Goal: Transaction & Acquisition: Purchase product/service

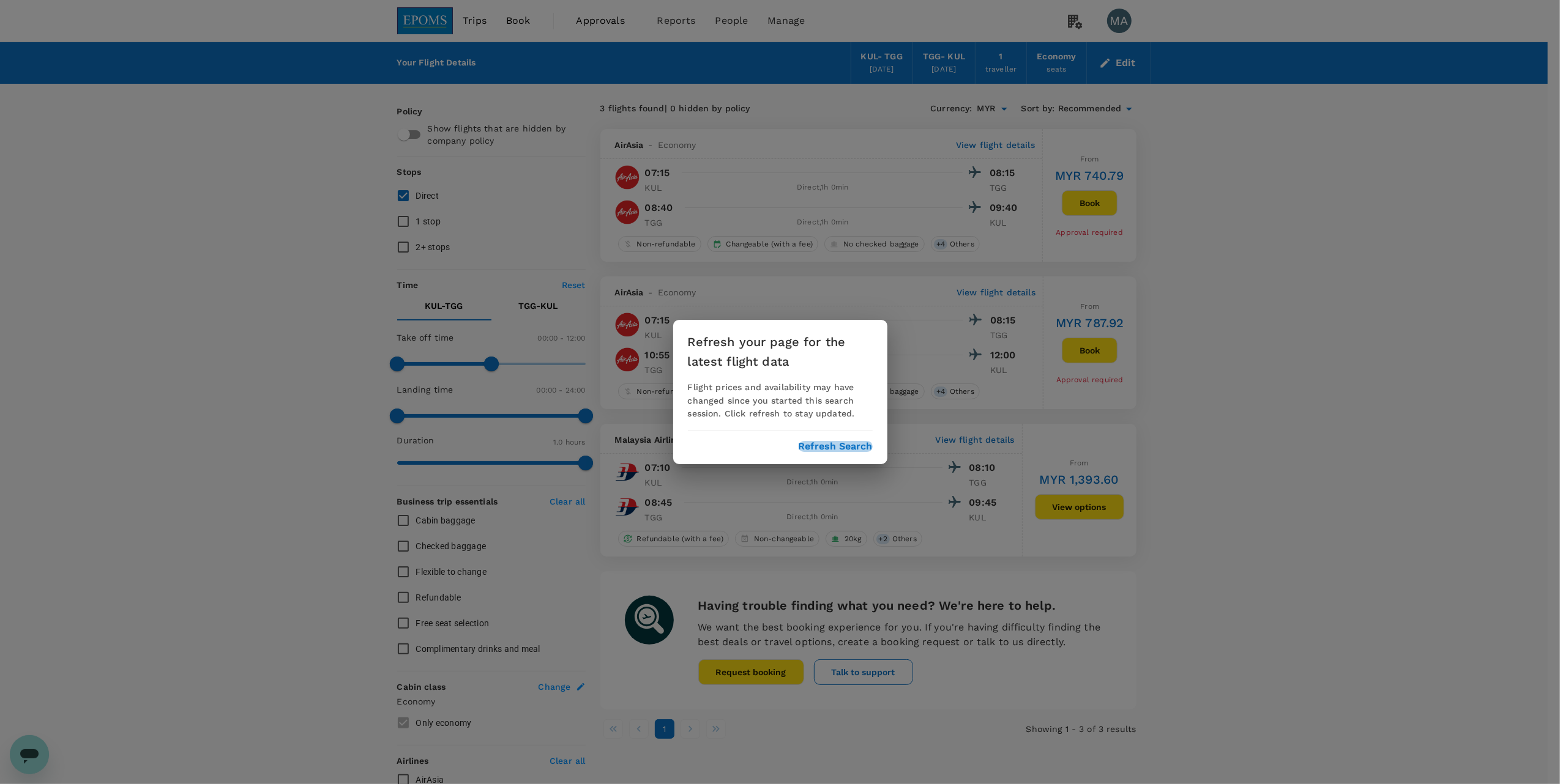
click at [829, 445] on button "Refresh Search" at bounding box center [835, 447] width 74 height 11
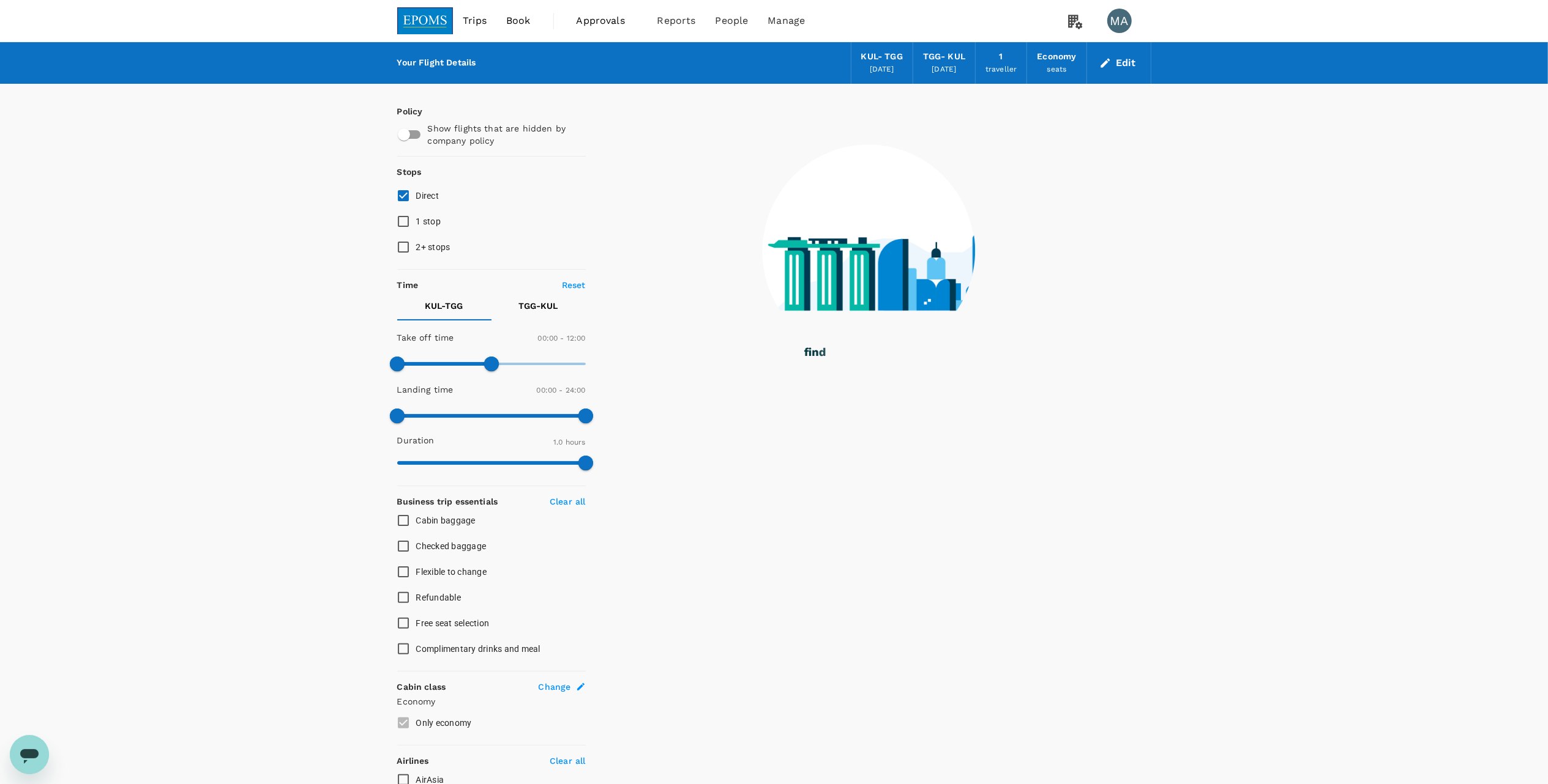
type input "0"
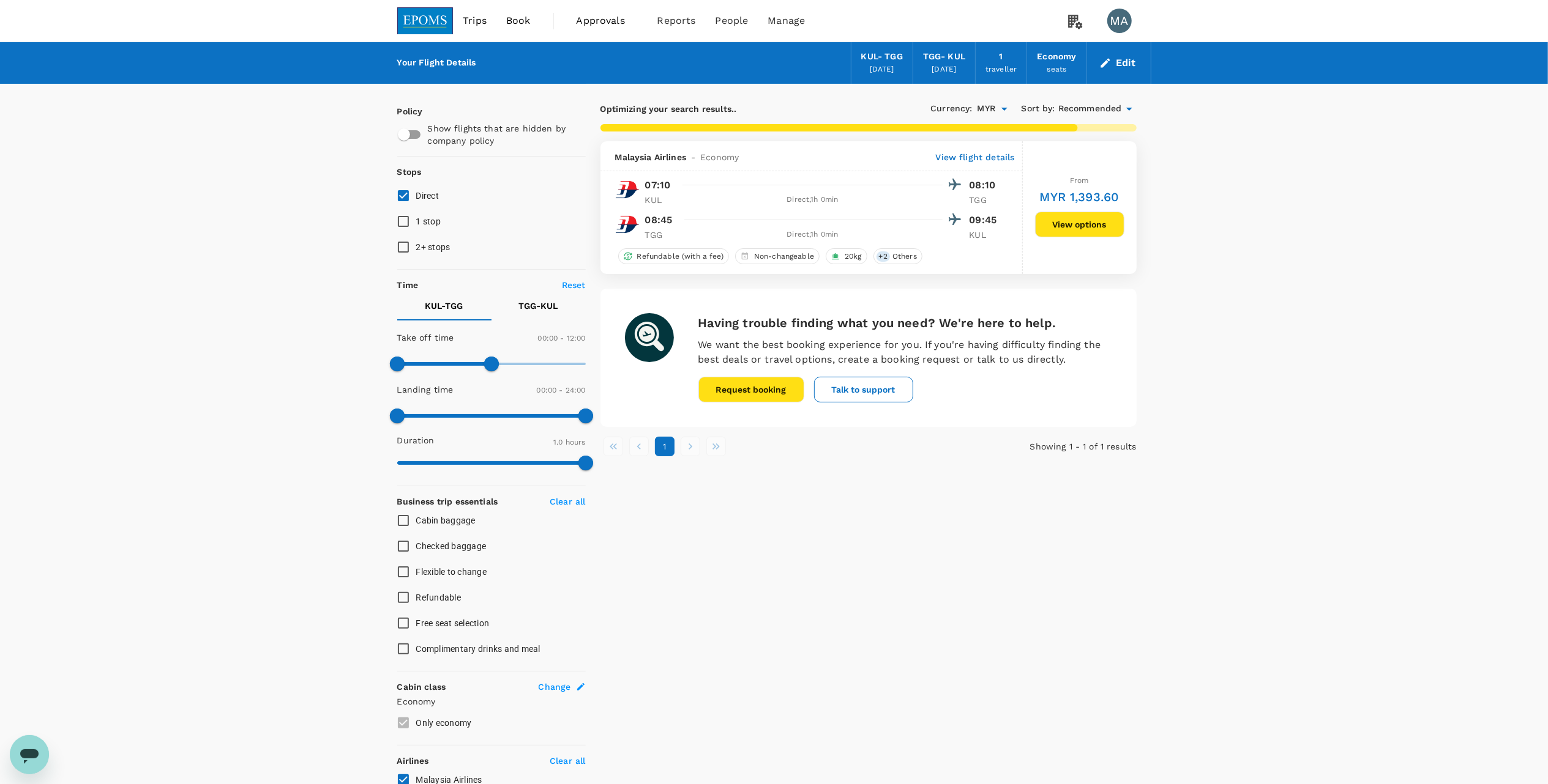
checkbox input "false"
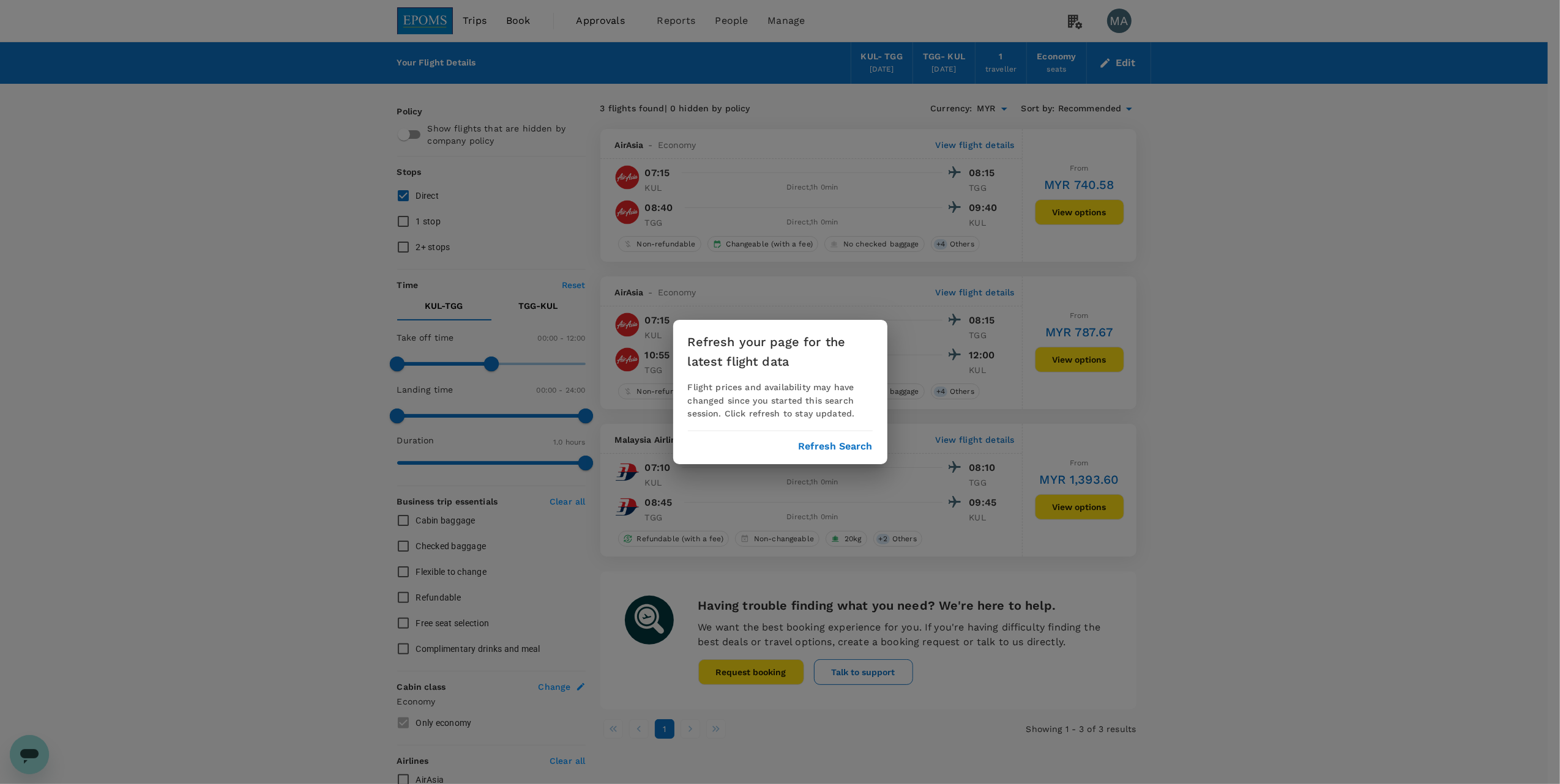
click at [848, 445] on button "Refresh Search" at bounding box center [835, 447] width 74 height 11
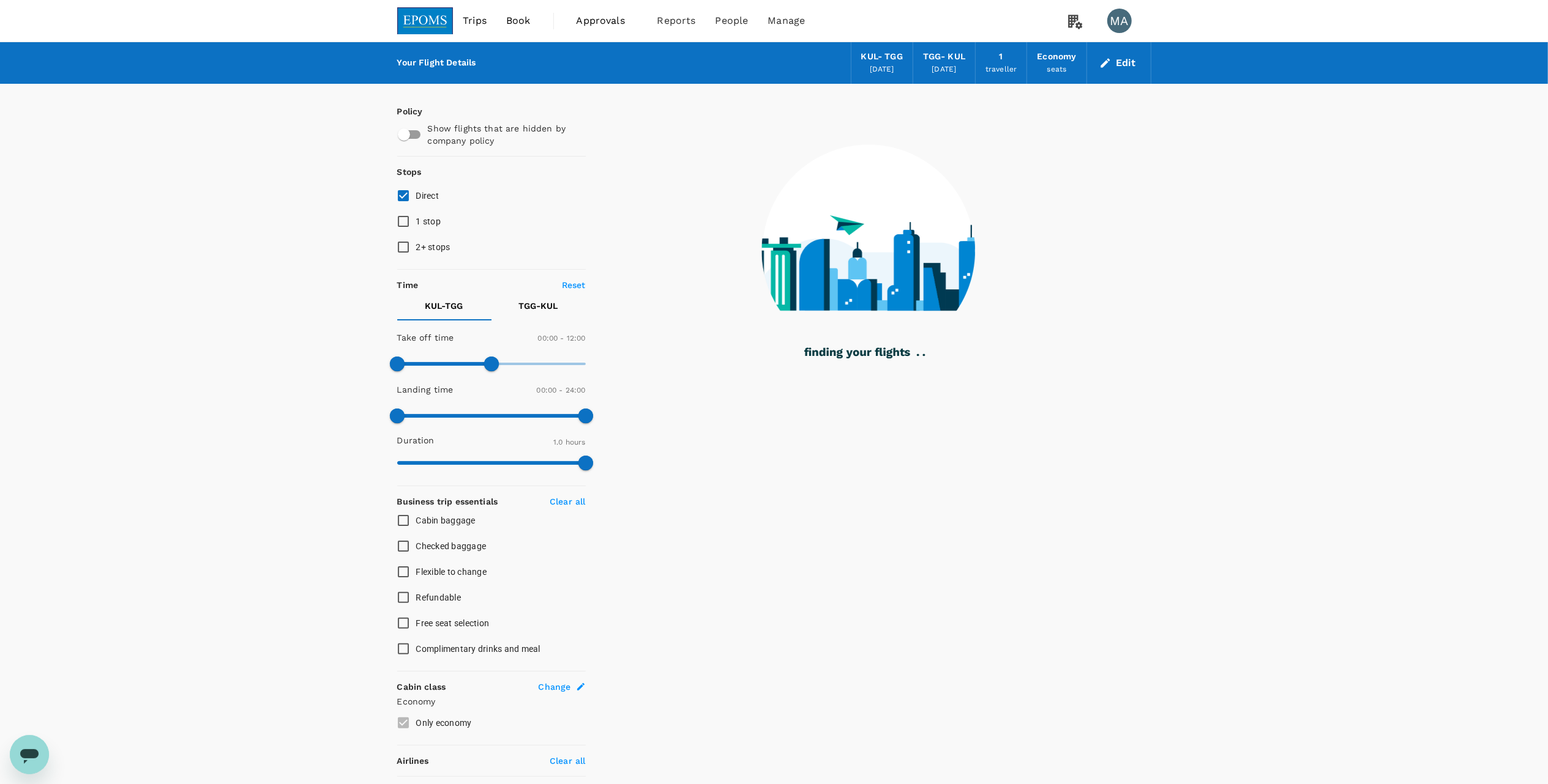
click at [1118, 72] on button "Edit" at bounding box center [1118, 63] width 44 height 20
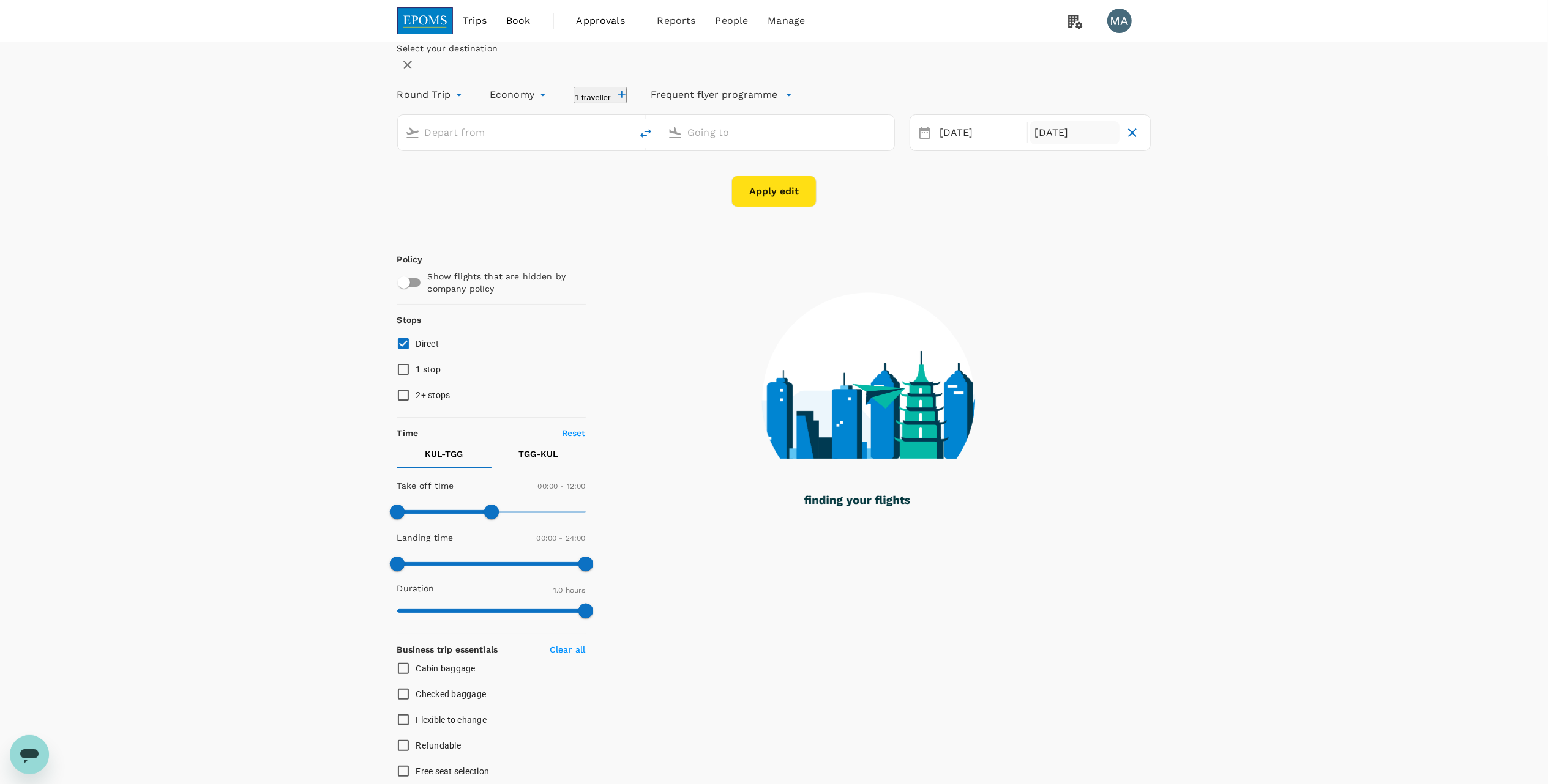
click at [1039, 145] on div "[DATE]" at bounding box center [1075, 133] width 90 height 24
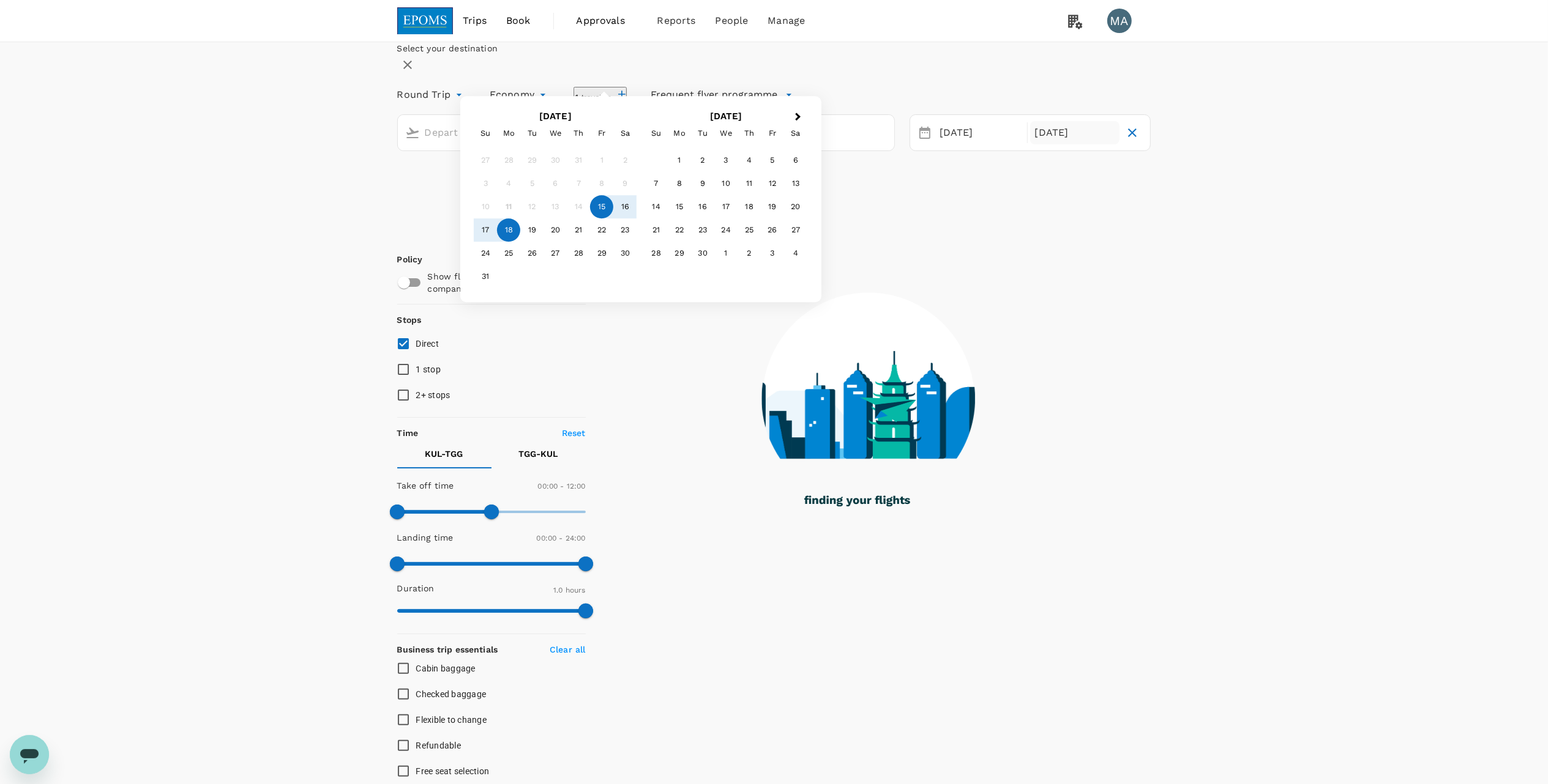
type input "Kuala Lumpur Intl ([GEOGRAPHIC_DATA])"
type input "[GEOGRAPHIC_DATA] (TGG)"
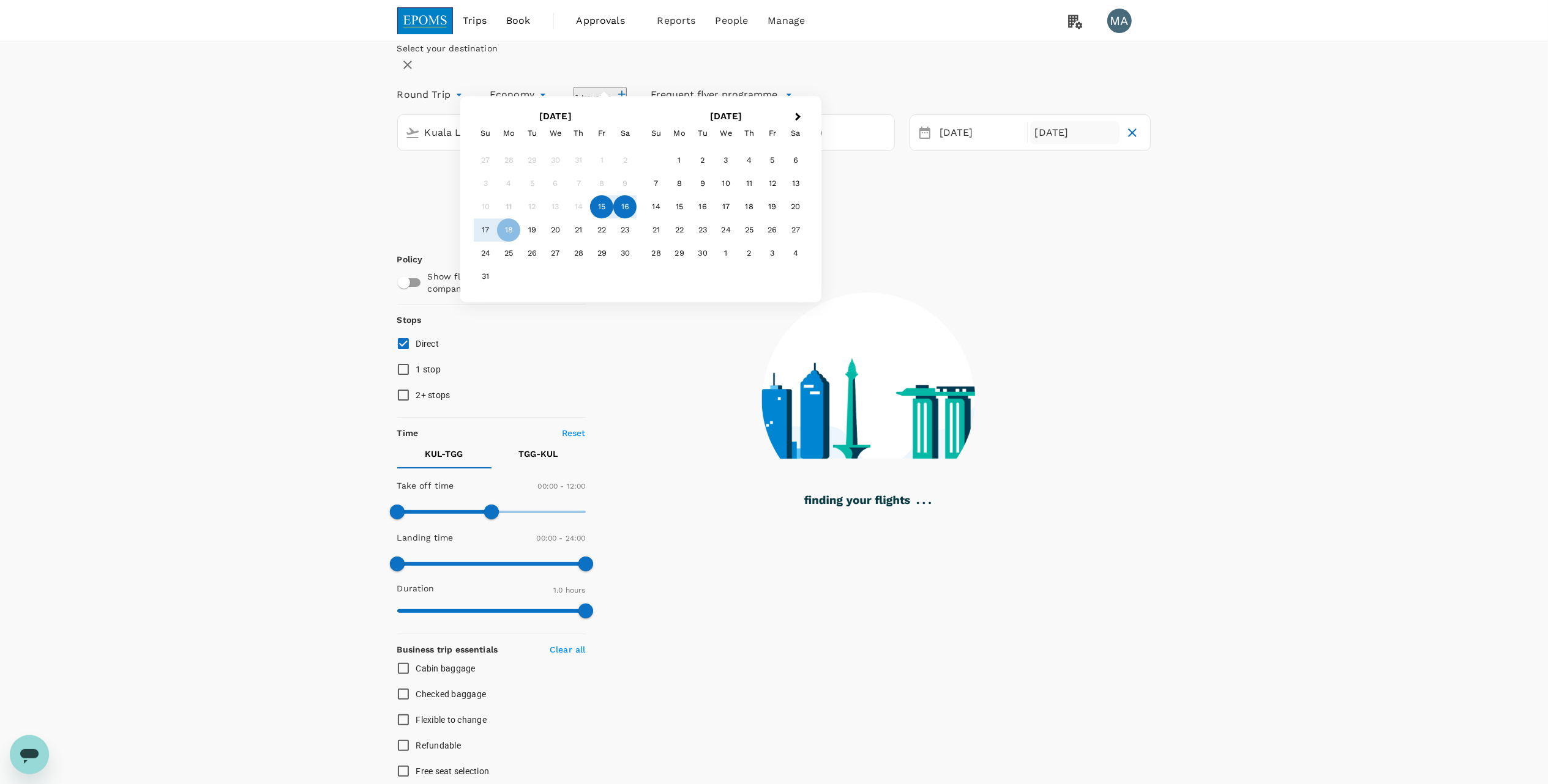
click at [637, 219] on div "16" at bounding box center [625, 208] width 24 height 24
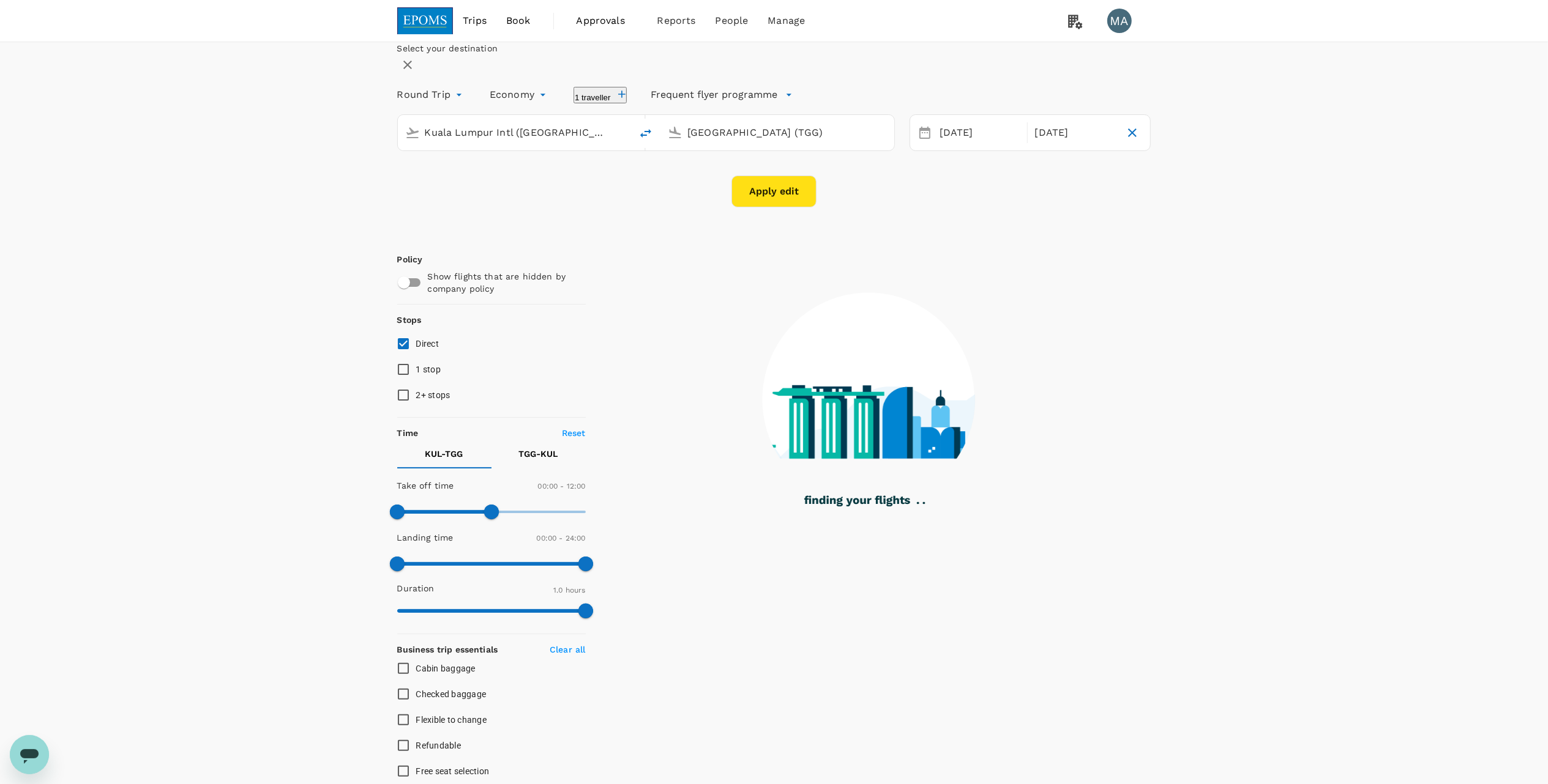
click at [755, 208] on button "Apply edit" at bounding box center [774, 191] width 85 height 32
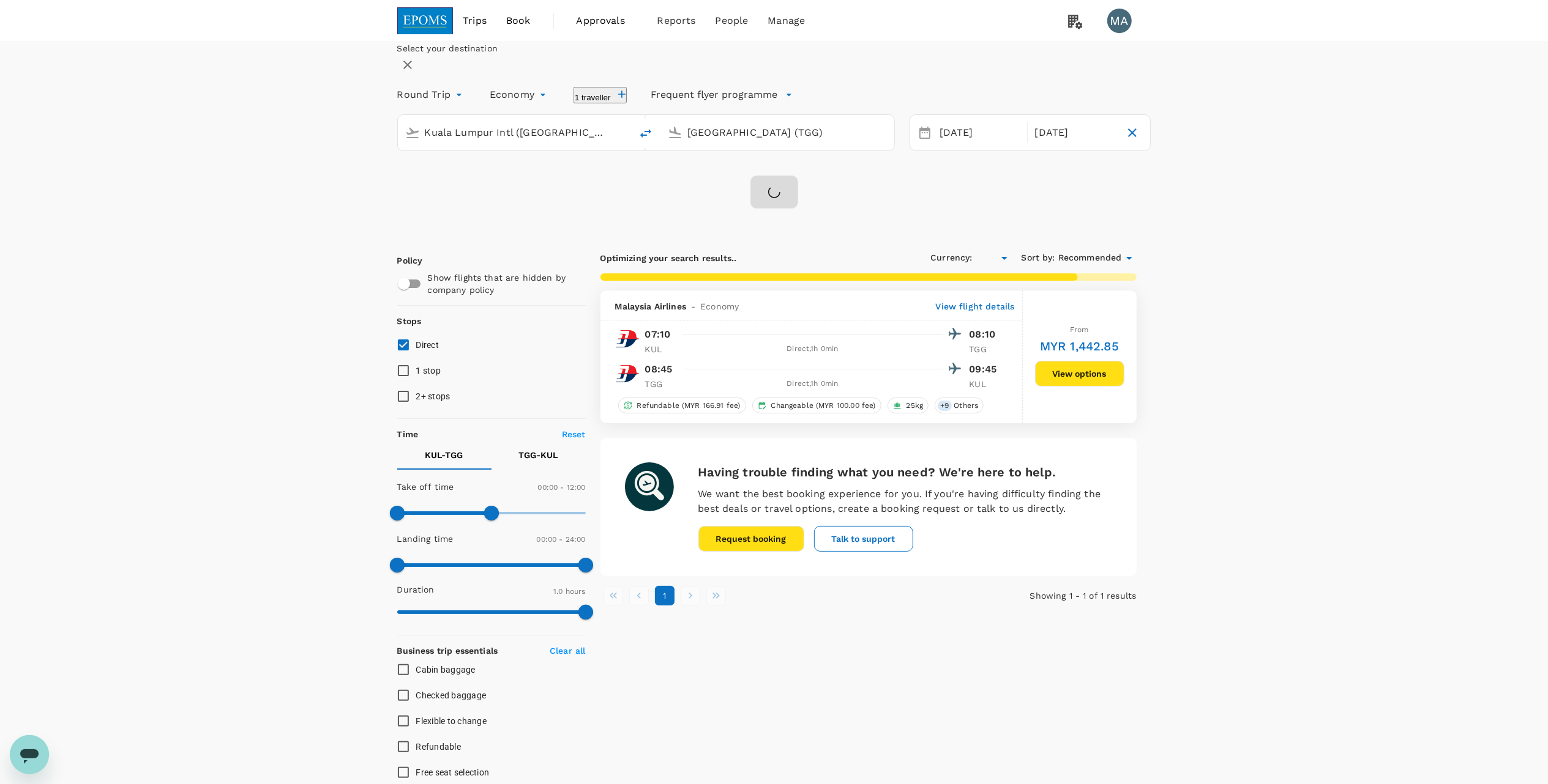
type input "MYR"
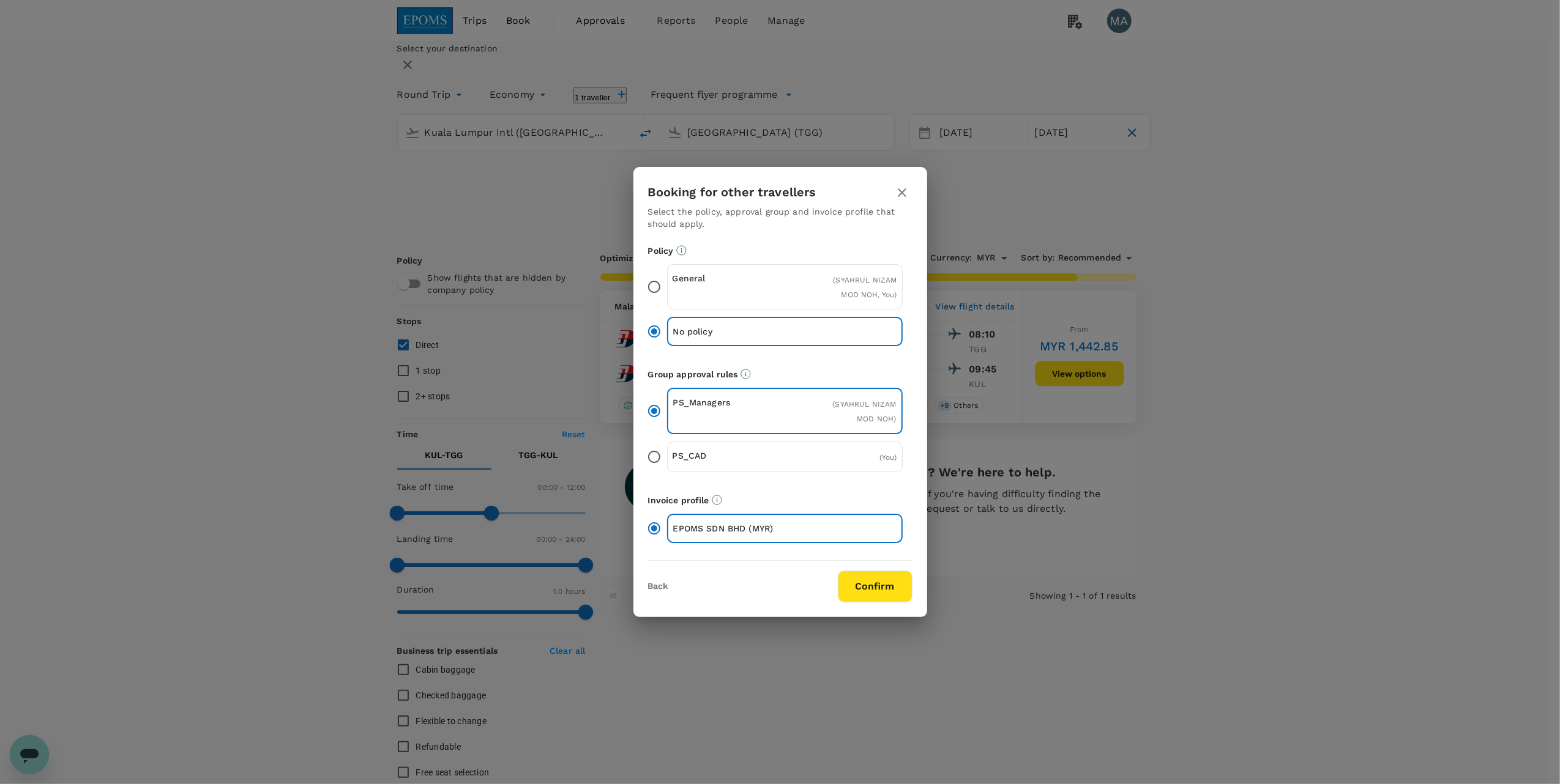
click at [657, 291] on input "General ( SYAHRUL NIZAM MOD NOH, You )" at bounding box center [654, 287] width 25 height 25
click at [880, 583] on button "Confirm" at bounding box center [875, 586] width 74 height 32
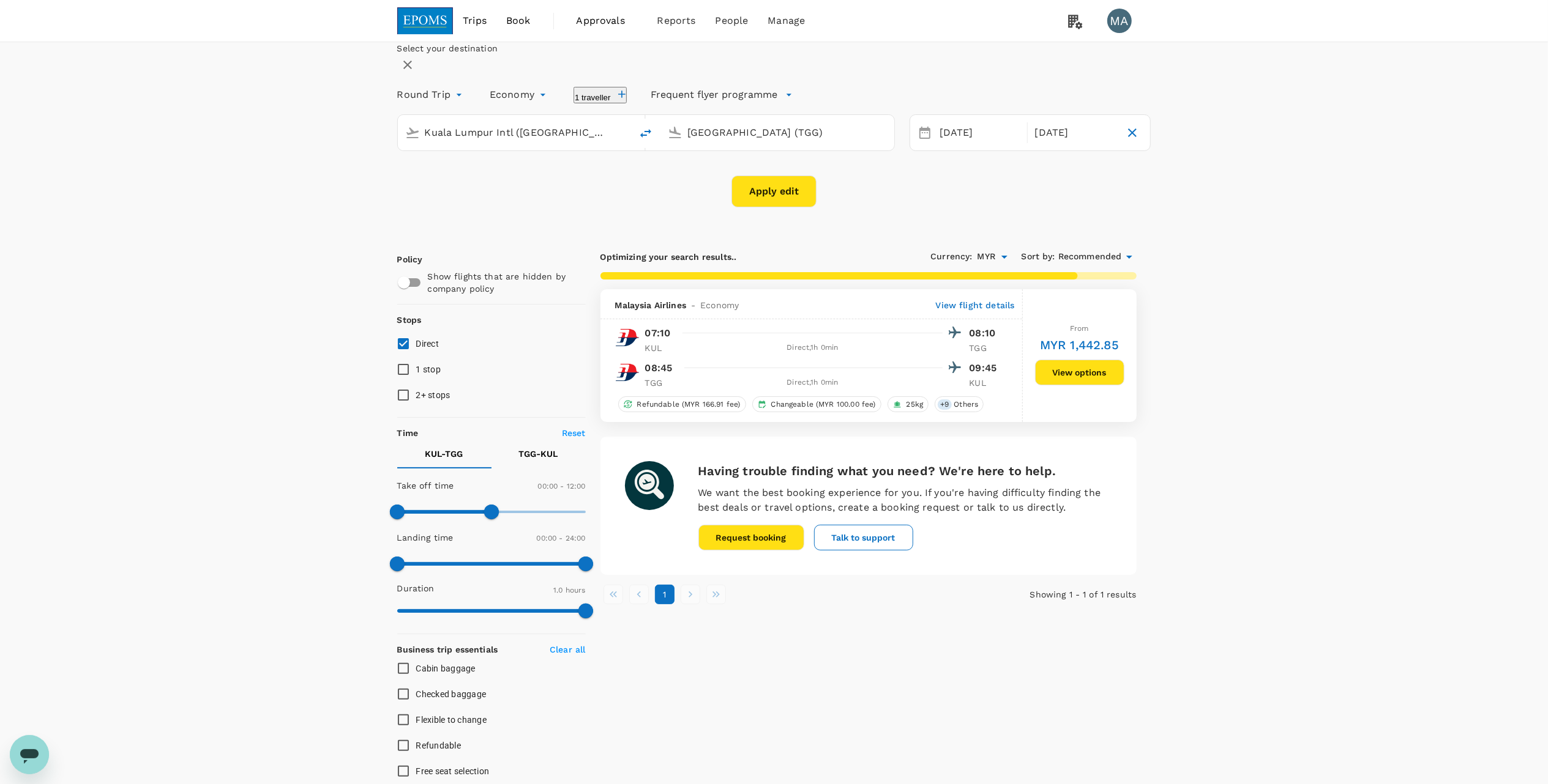
checkbox input "false"
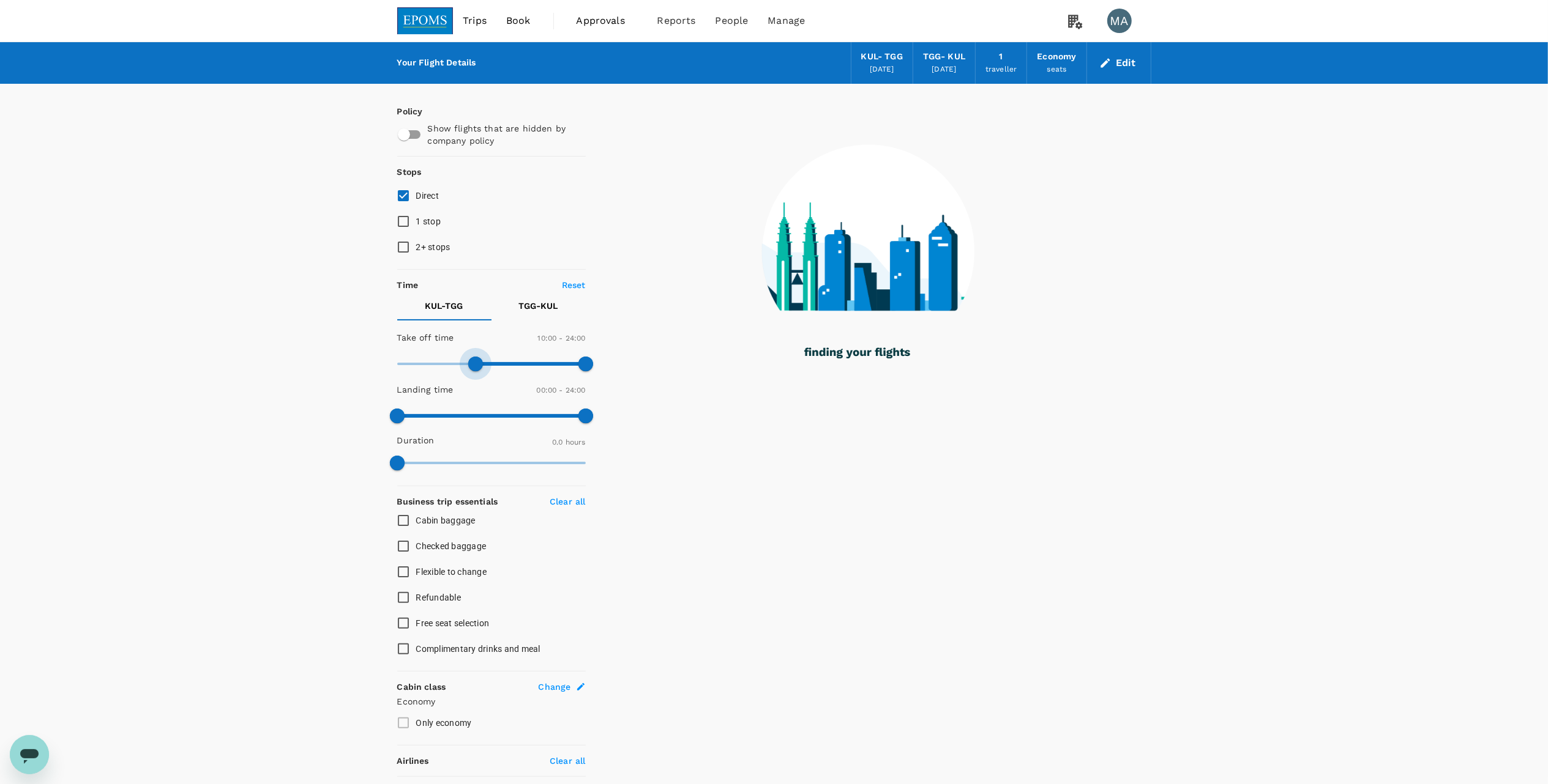
type input "630"
checkbox input "true"
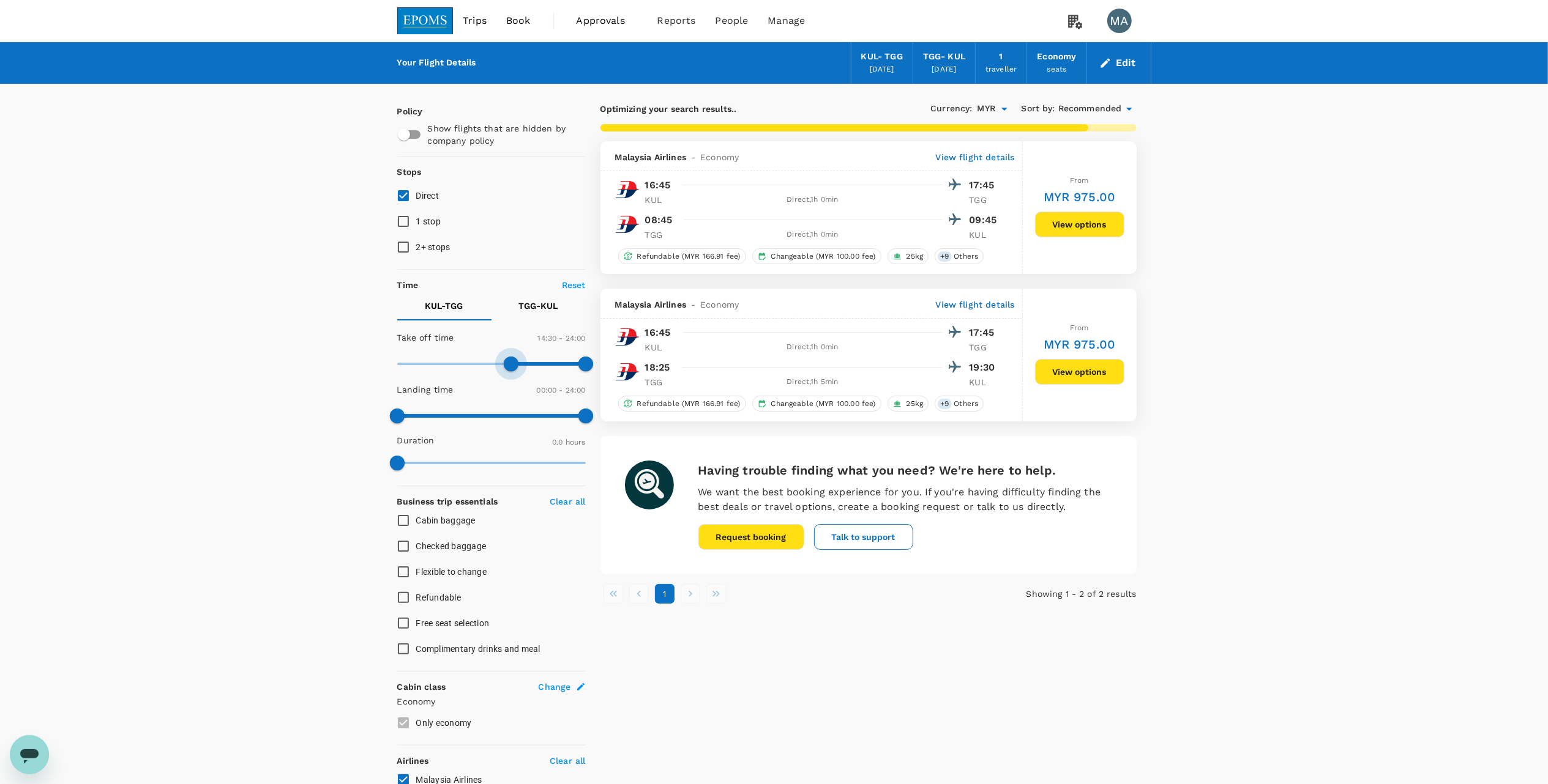
type input "900"
drag, startPoint x: 395, startPoint y: 362, endPoint x: 513, endPoint y: 356, distance: 118.2
click at [513, 356] on span at bounding box center [515, 364] width 14 height 14
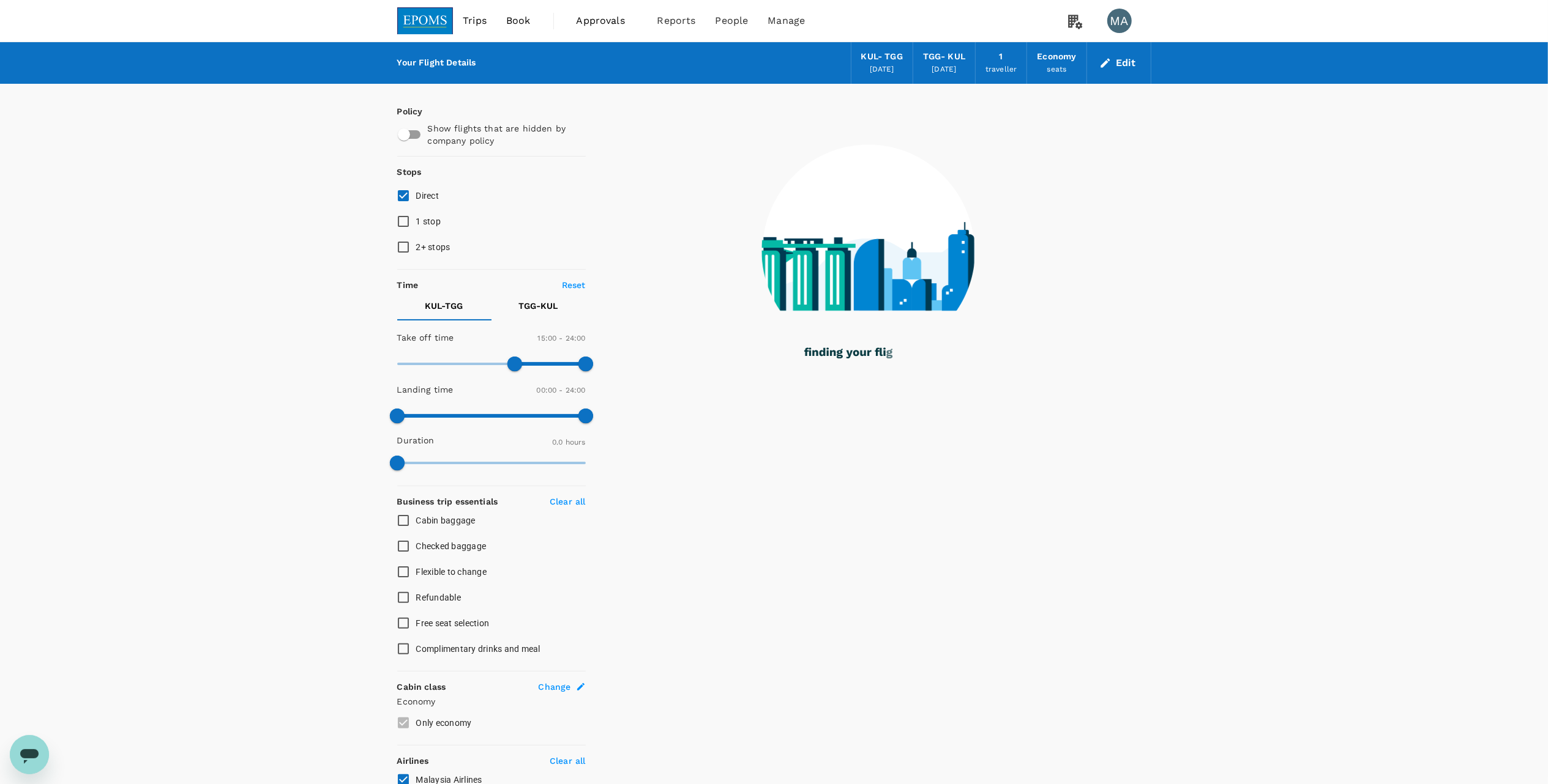
type input "55"
checkbox input "false"
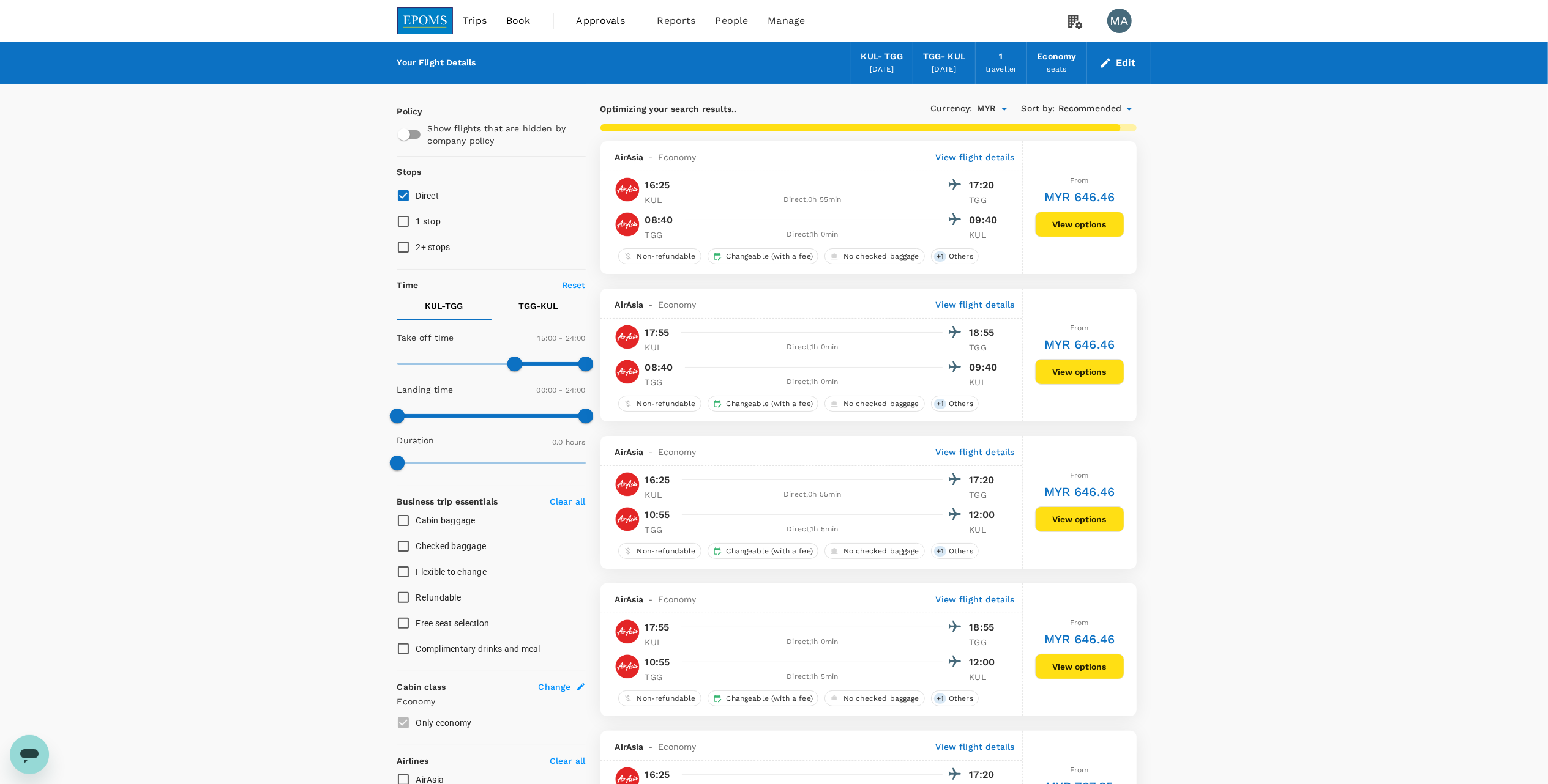
click at [540, 307] on p "TGG - KUL" at bounding box center [539, 306] width 39 height 12
type input "900"
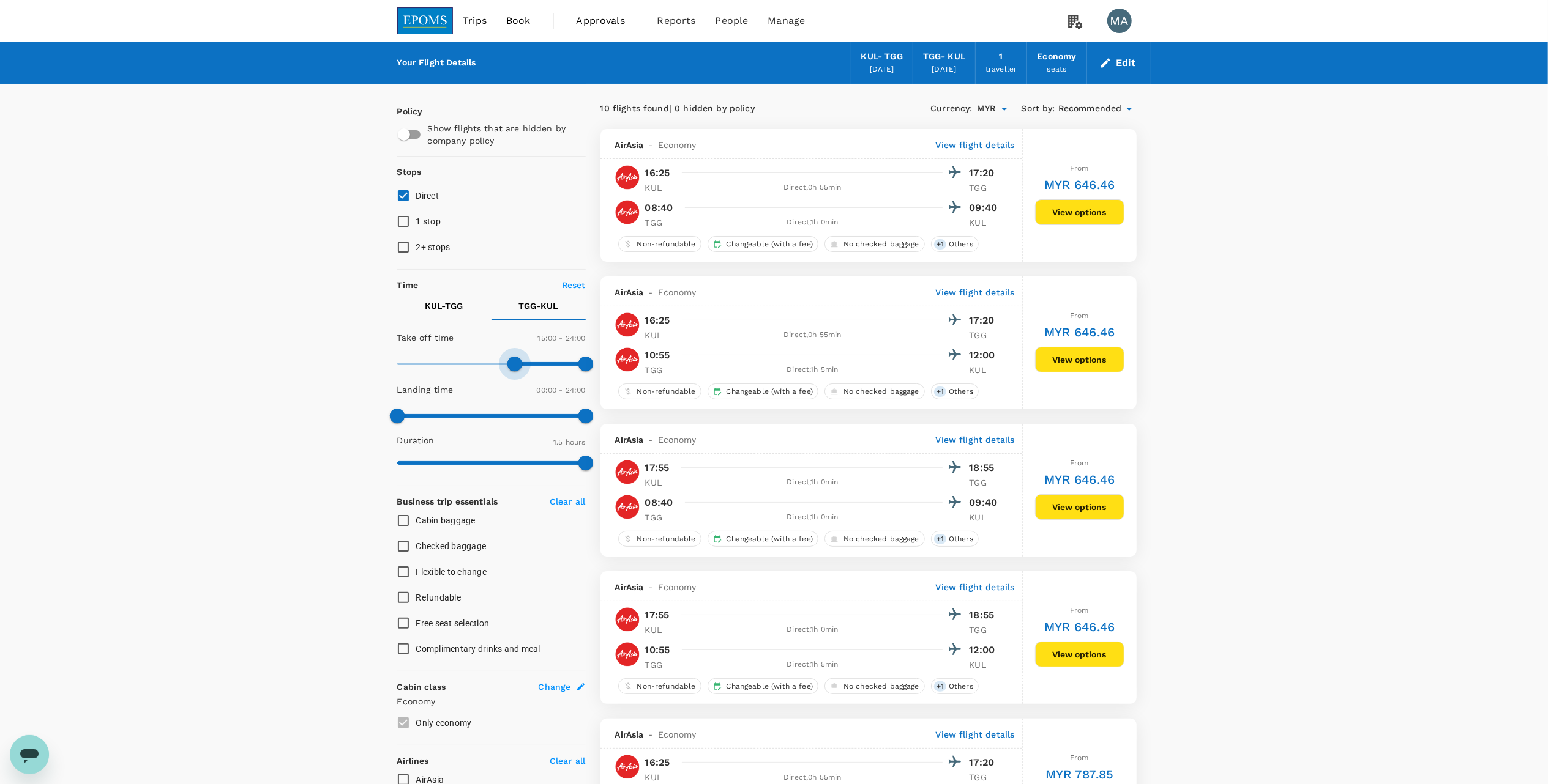
drag, startPoint x: 402, startPoint y: 363, endPoint x: 611, endPoint y: 358, distance: 209.1
click at [515, 368] on span at bounding box center [515, 364] width 14 height 14
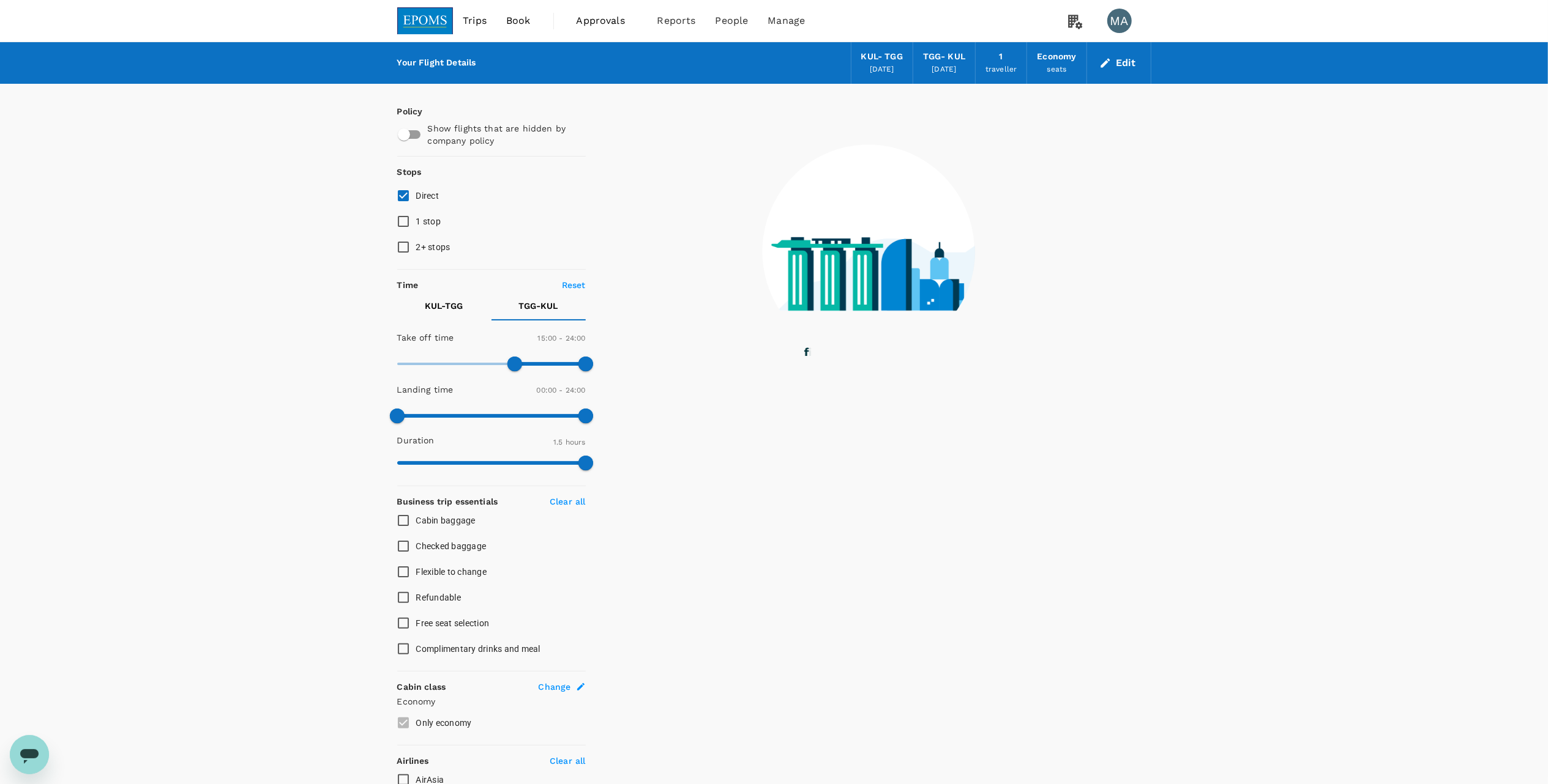
click at [449, 311] on p "KUL - TGG" at bounding box center [444, 306] width 38 height 12
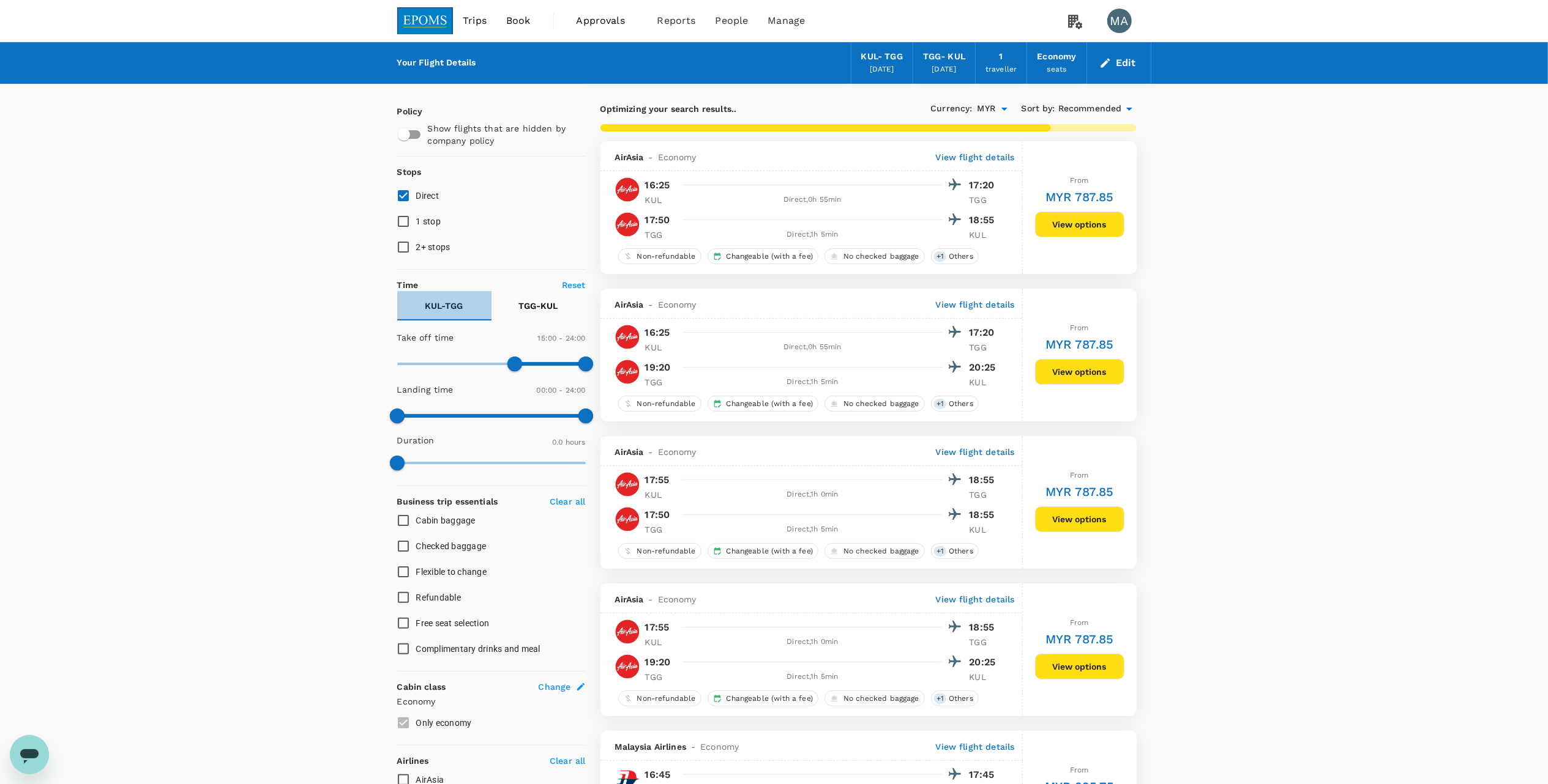
click at [459, 311] on p "KUL - TGG" at bounding box center [444, 306] width 38 height 12
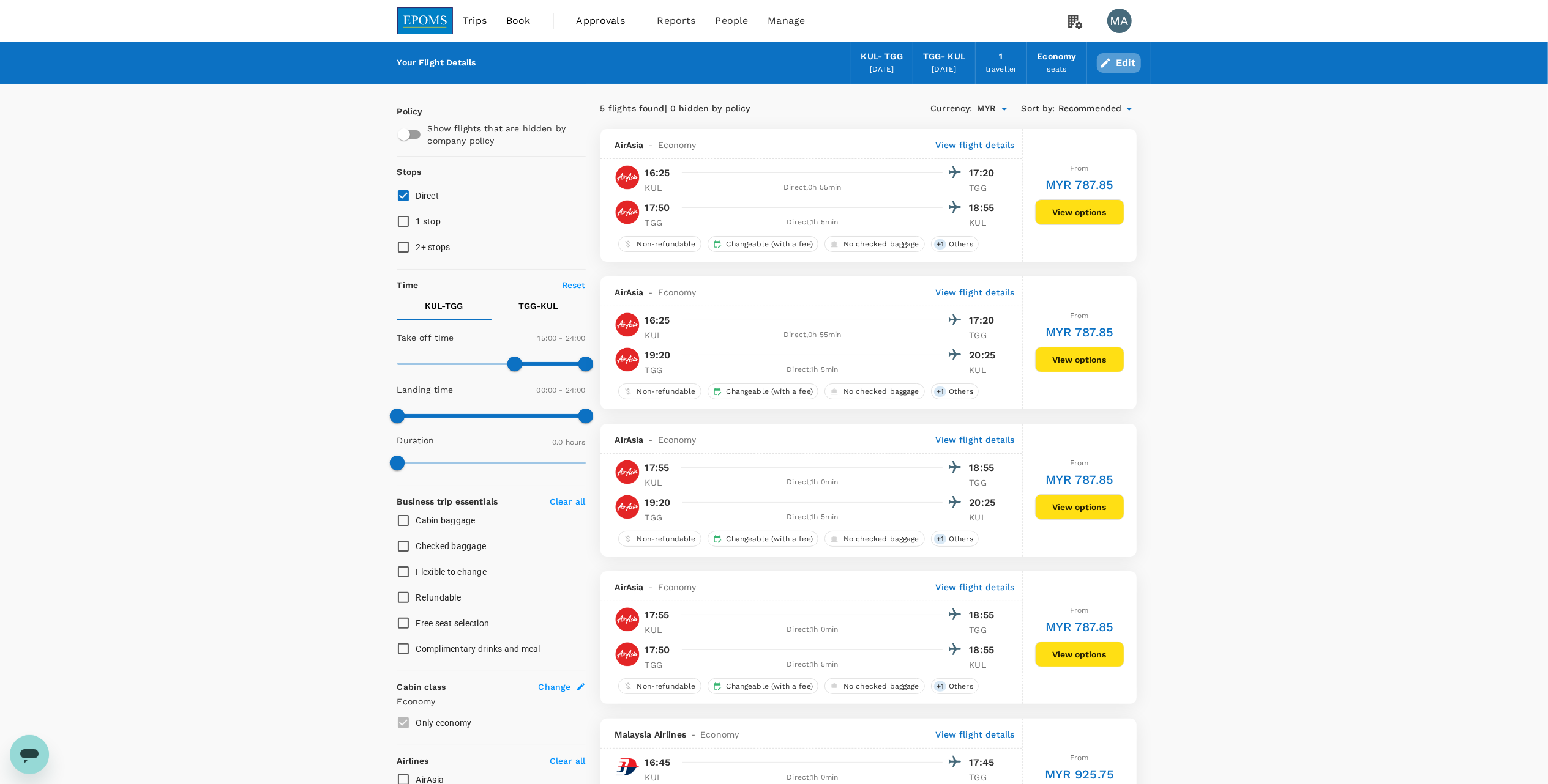
click at [1135, 63] on button "Edit" at bounding box center [1118, 63] width 44 height 20
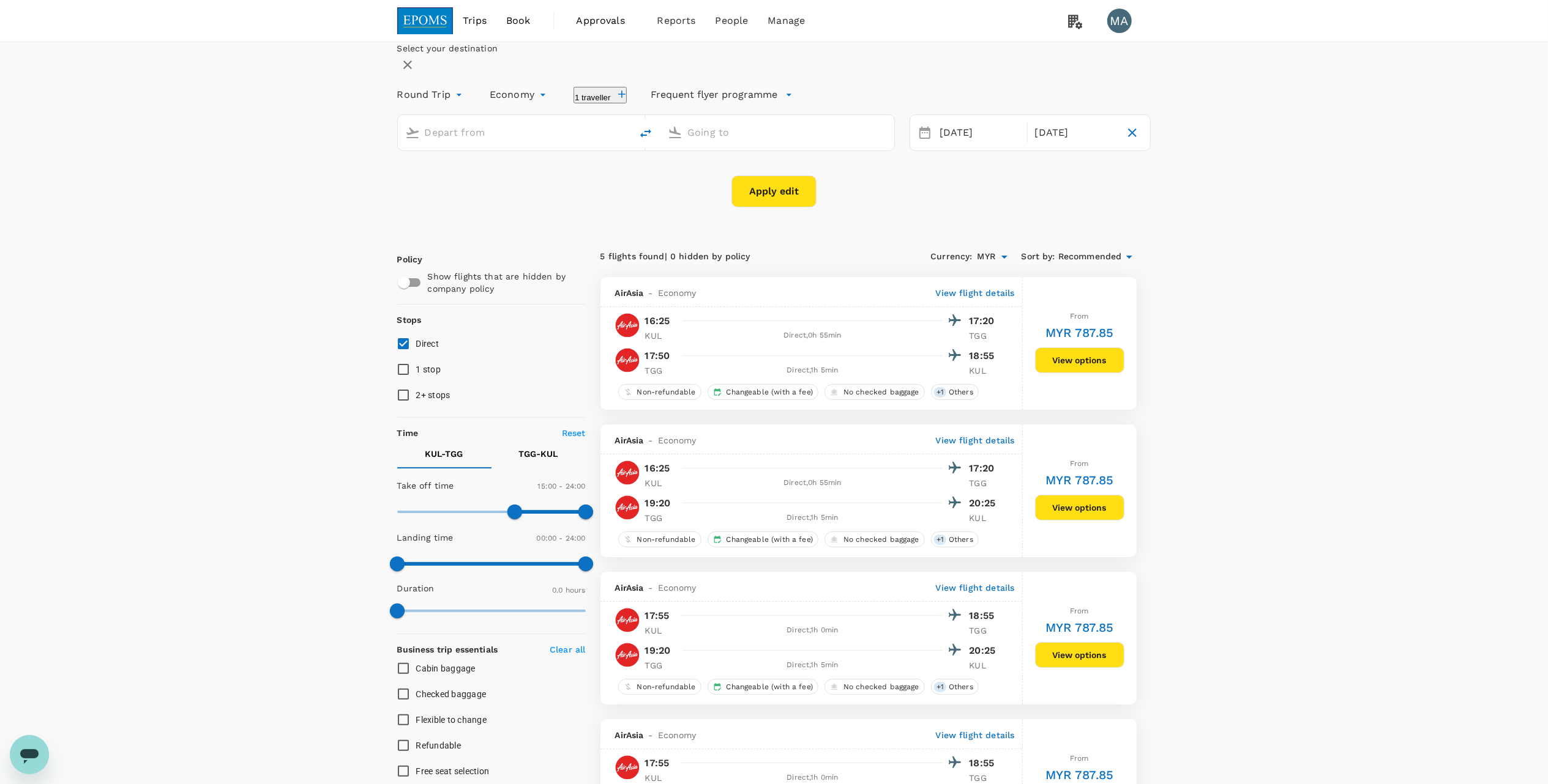
type input "Kuala Lumpur Intl ([GEOGRAPHIC_DATA])"
type input "[GEOGRAPHIC_DATA] (TGG)"
click at [627, 103] on button "1 traveller" at bounding box center [600, 95] width 54 height 16
drag, startPoint x: 765, startPoint y: 223, endPoint x: 755, endPoint y: 213, distance: 14.1
click at [317, 134] on icon at bounding box center [312, 128] width 12 height 12
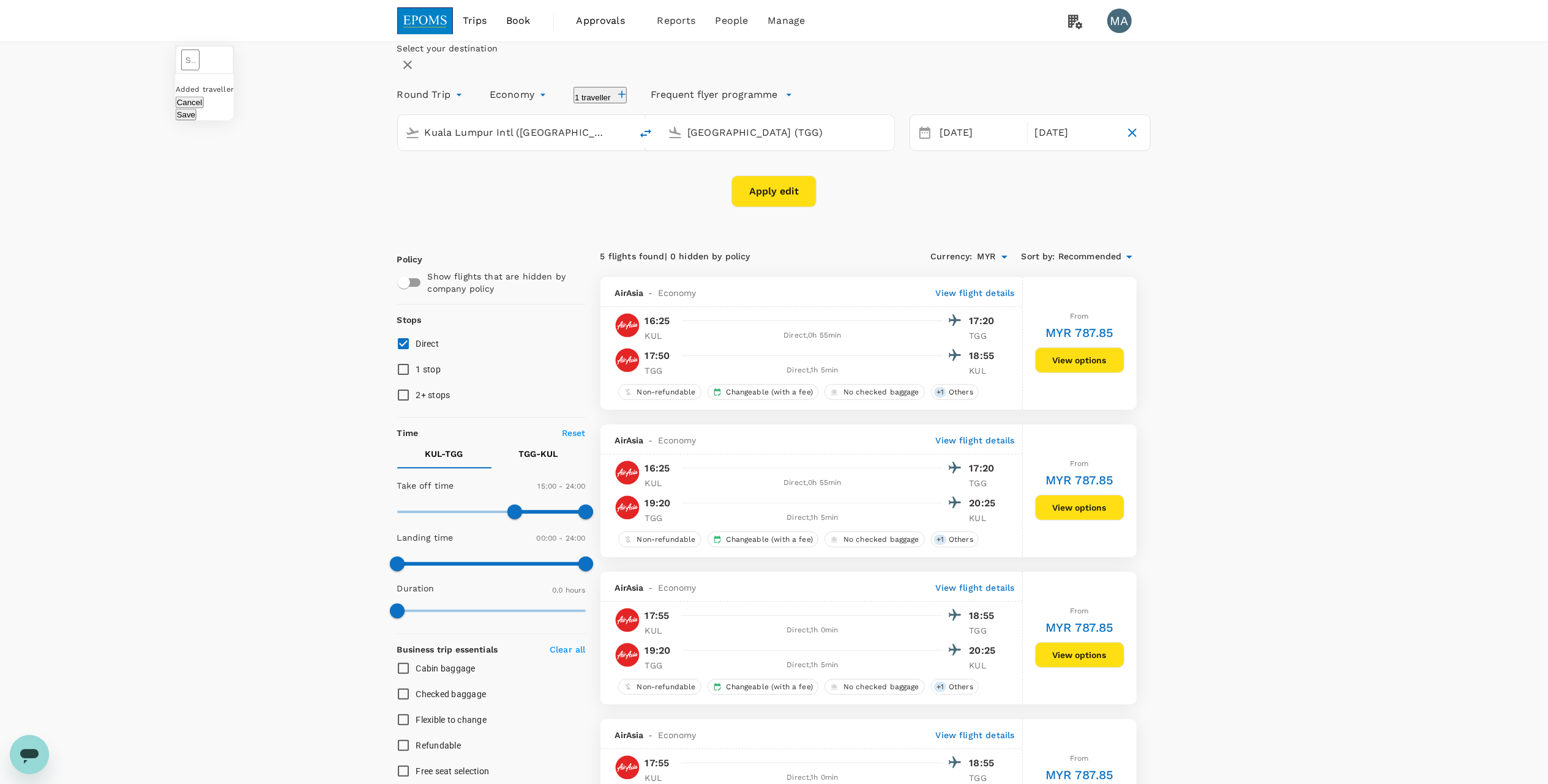
click at [200, 71] on input "text" at bounding box center [190, 60] width 18 height 21
type input "r"
click at [312, 114] on div "[PERSON_NAME]" at bounding box center [270, 107] width 83 height 14
type input "[PERSON_NAME]"
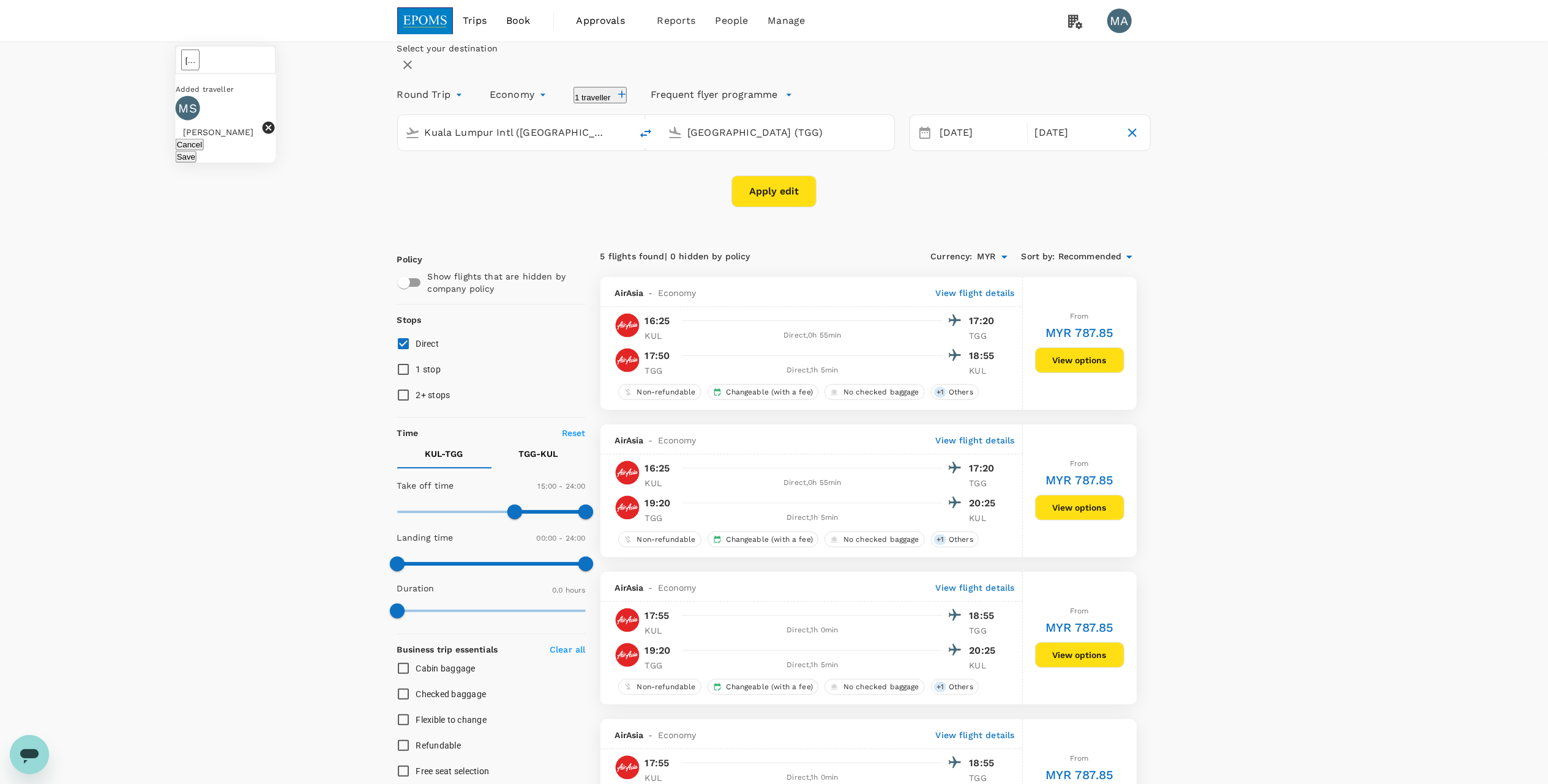
click at [197, 163] on button "Save" at bounding box center [186, 157] width 21 height 12
click at [794, 208] on button "Apply edit" at bounding box center [774, 191] width 85 height 32
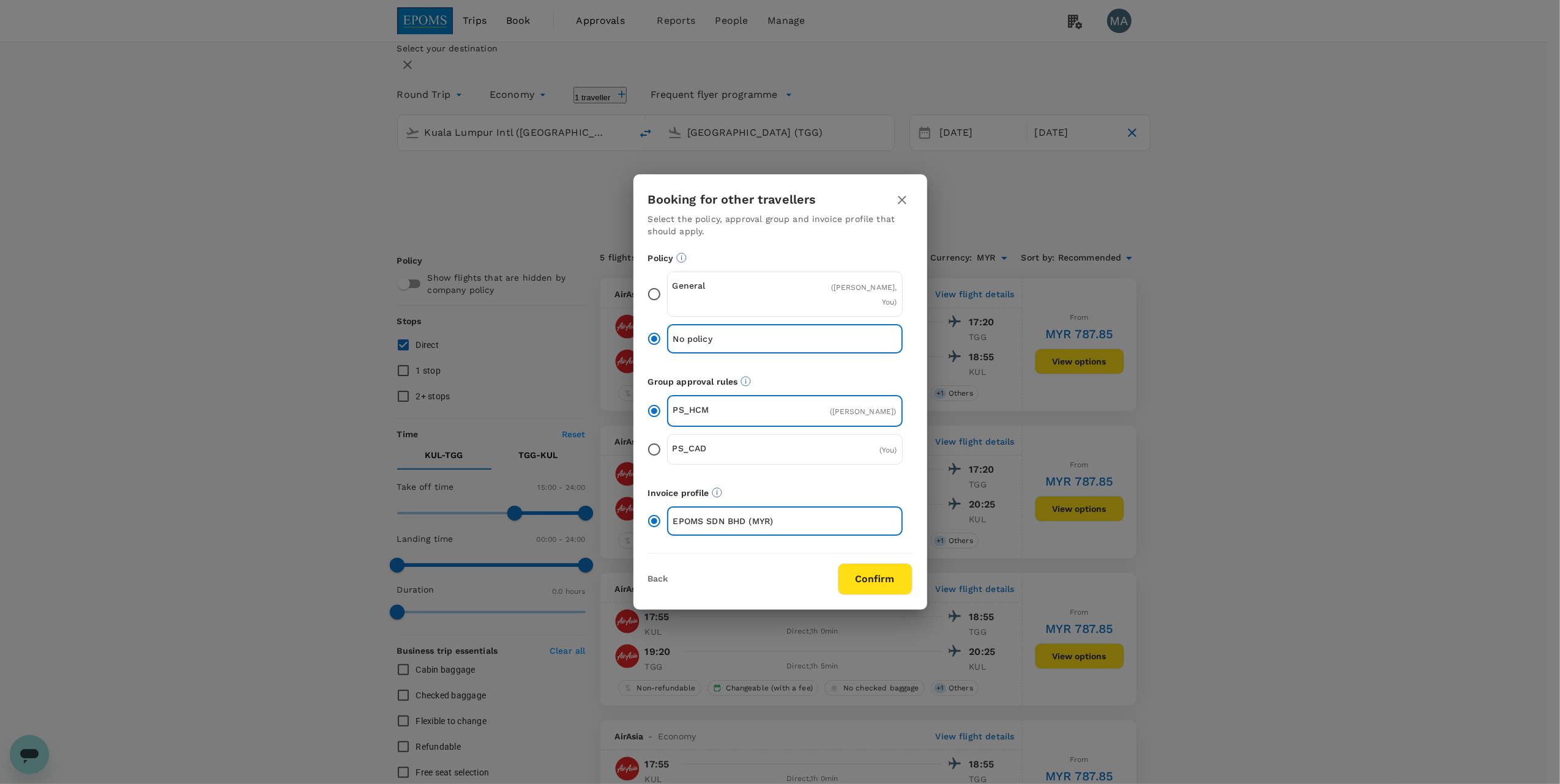
click at [651, 292] on input "General ( [PERSON_NAME], You )" at bounding box center [654, 294] width 25 height 25
click at [857, 583] on button "Confirm" at bounding box center [875, 579] width 74 height 32
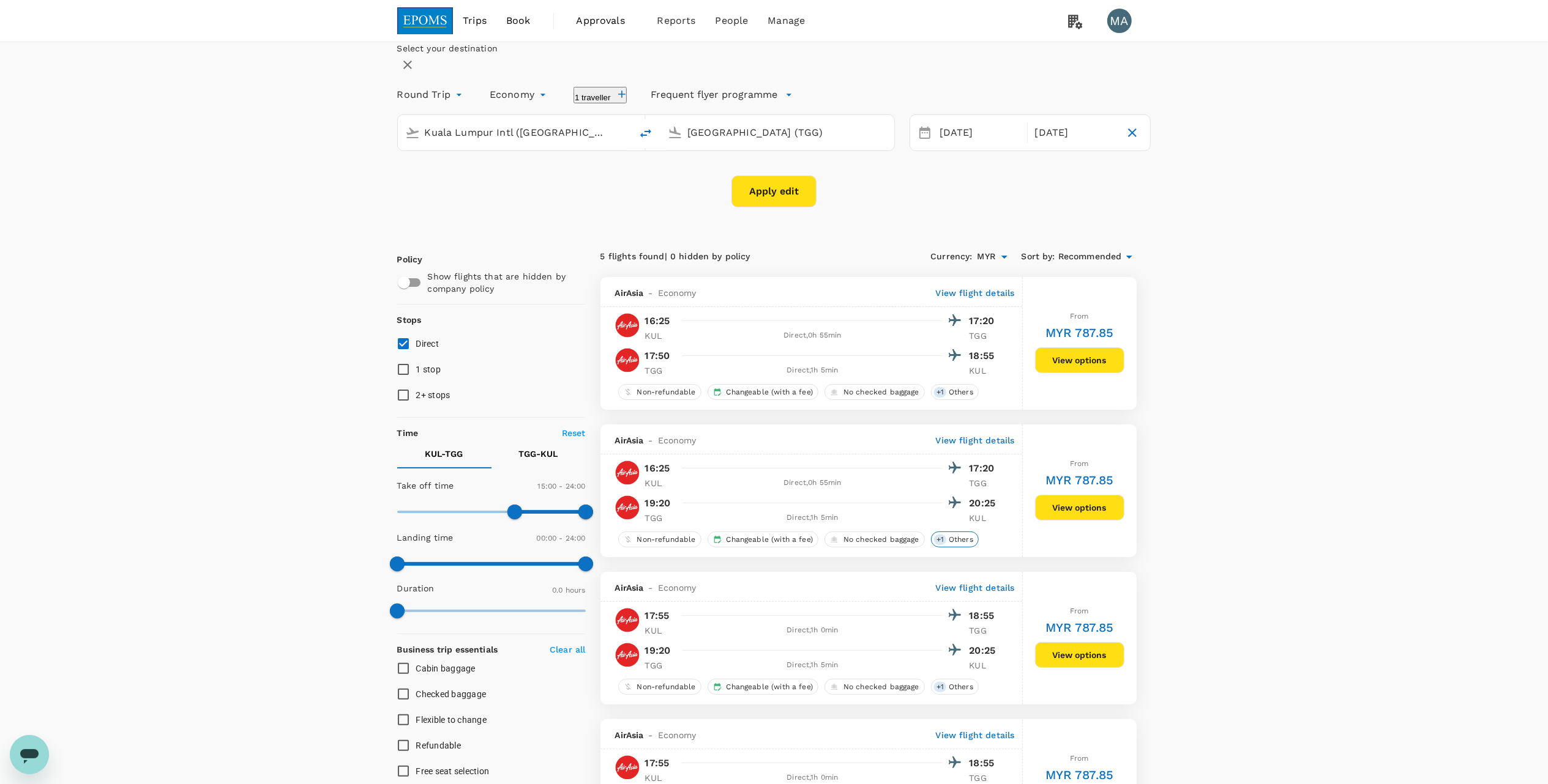
checkbox input "false"
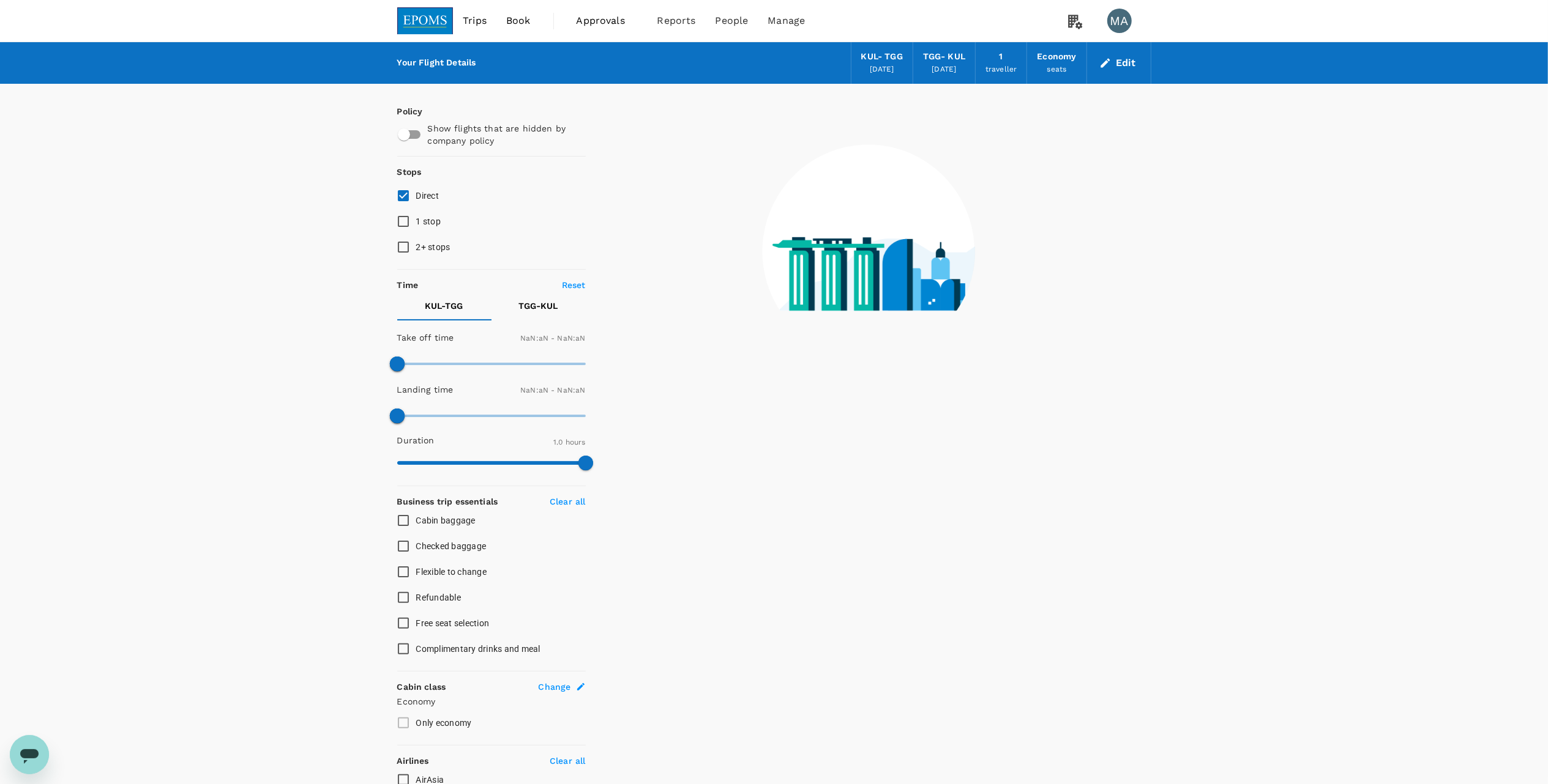
type input "1440"
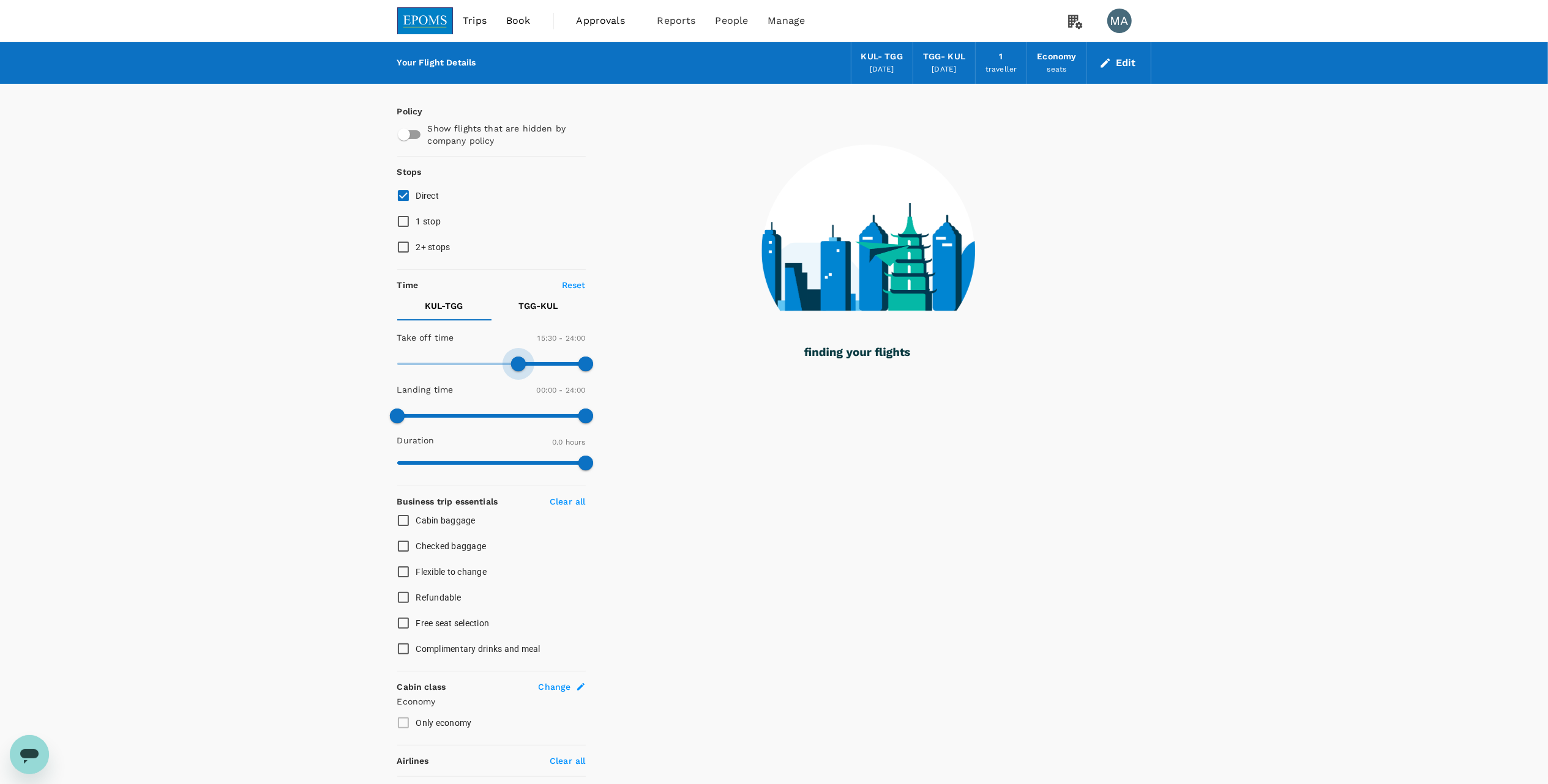
type input "900"
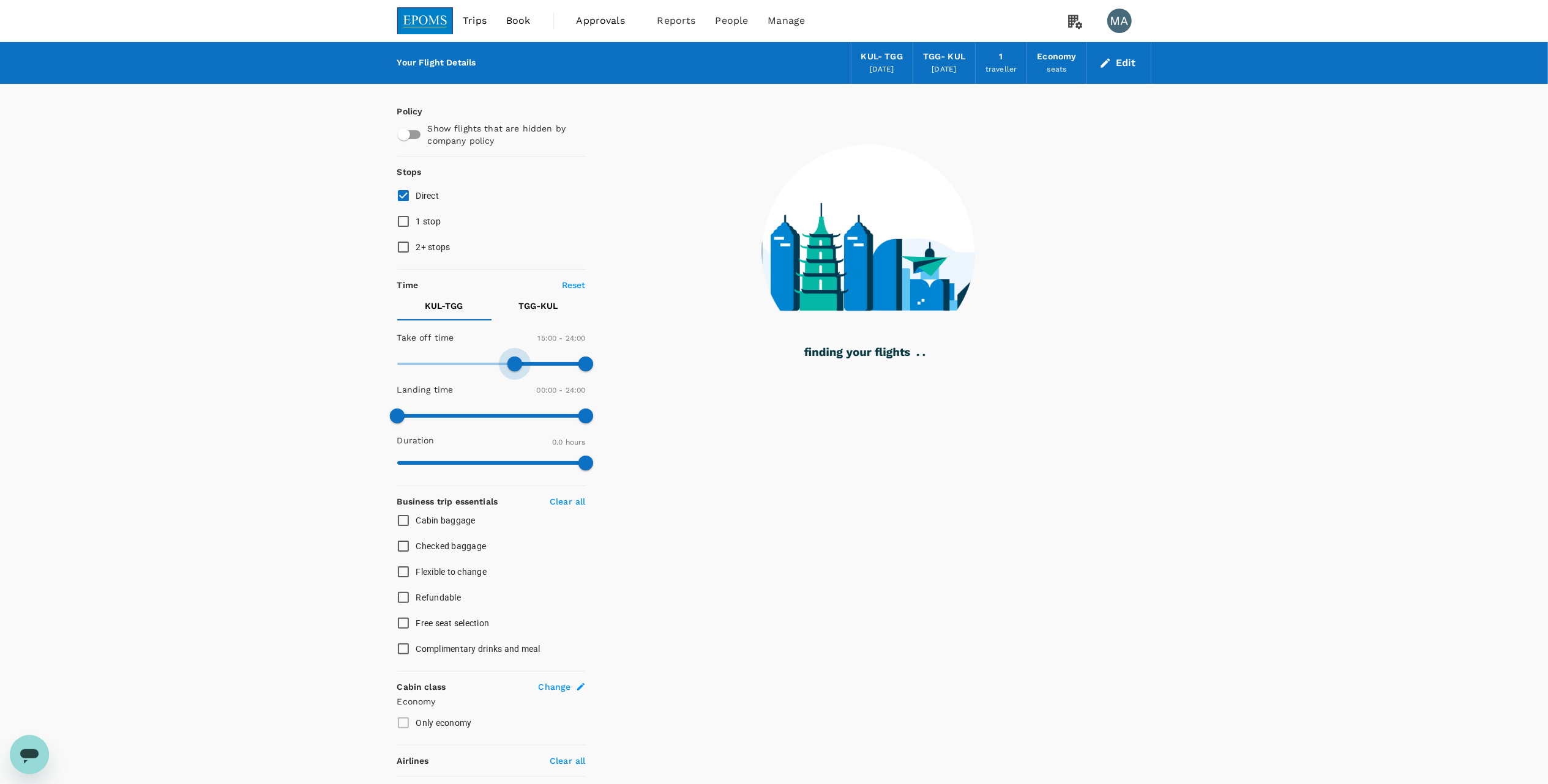
drag, startPoint x: 395, startPoint y: 360, endPoint x: 517, endPoint y: 365, distance: 122.1
click at [517, 365] on span at bounding box center [515, 364] width 14 height 14
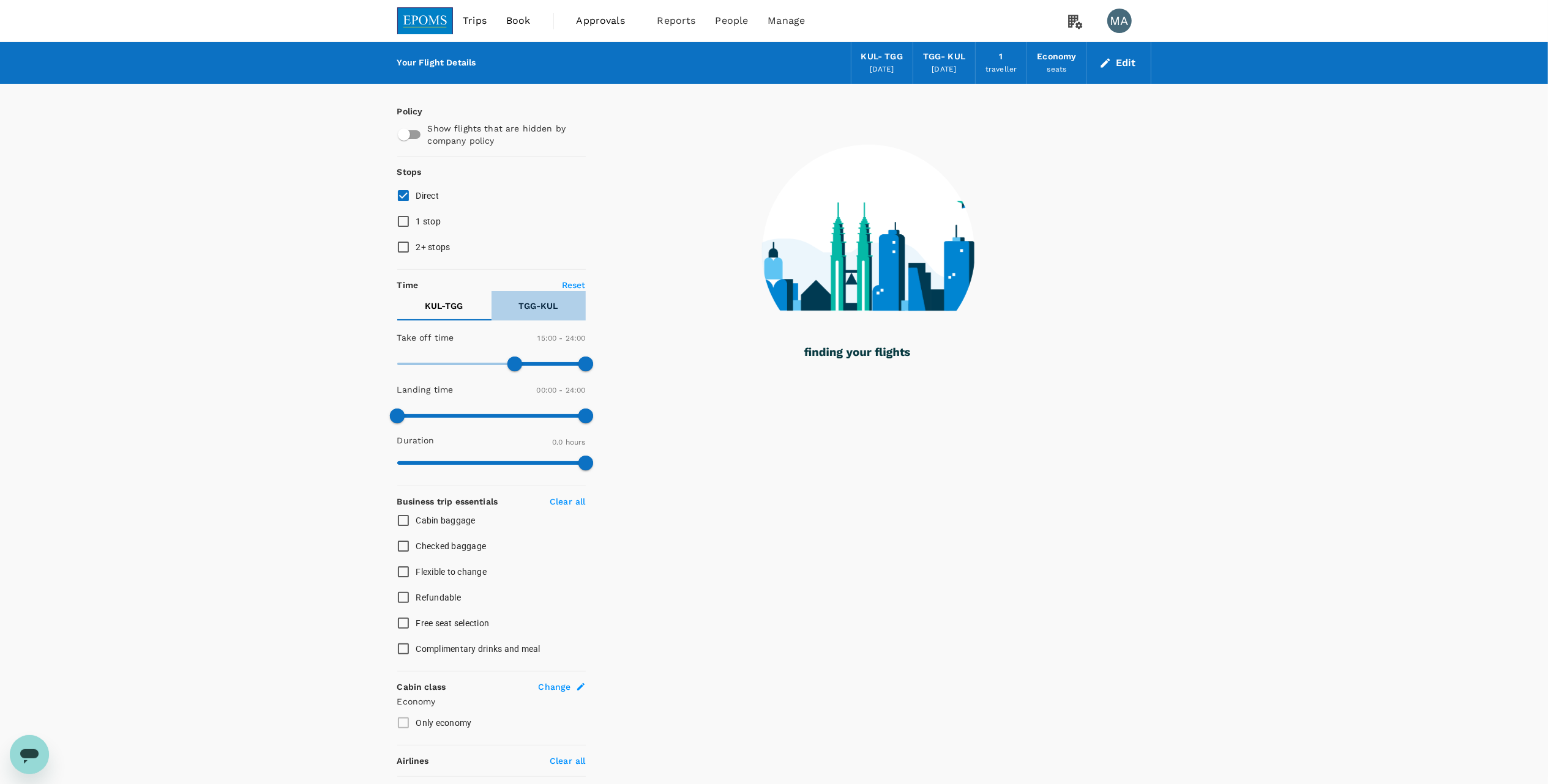
click at [542, 309] on p "TGG - KUL" at bounding box center [539, 306] width 39 height 12
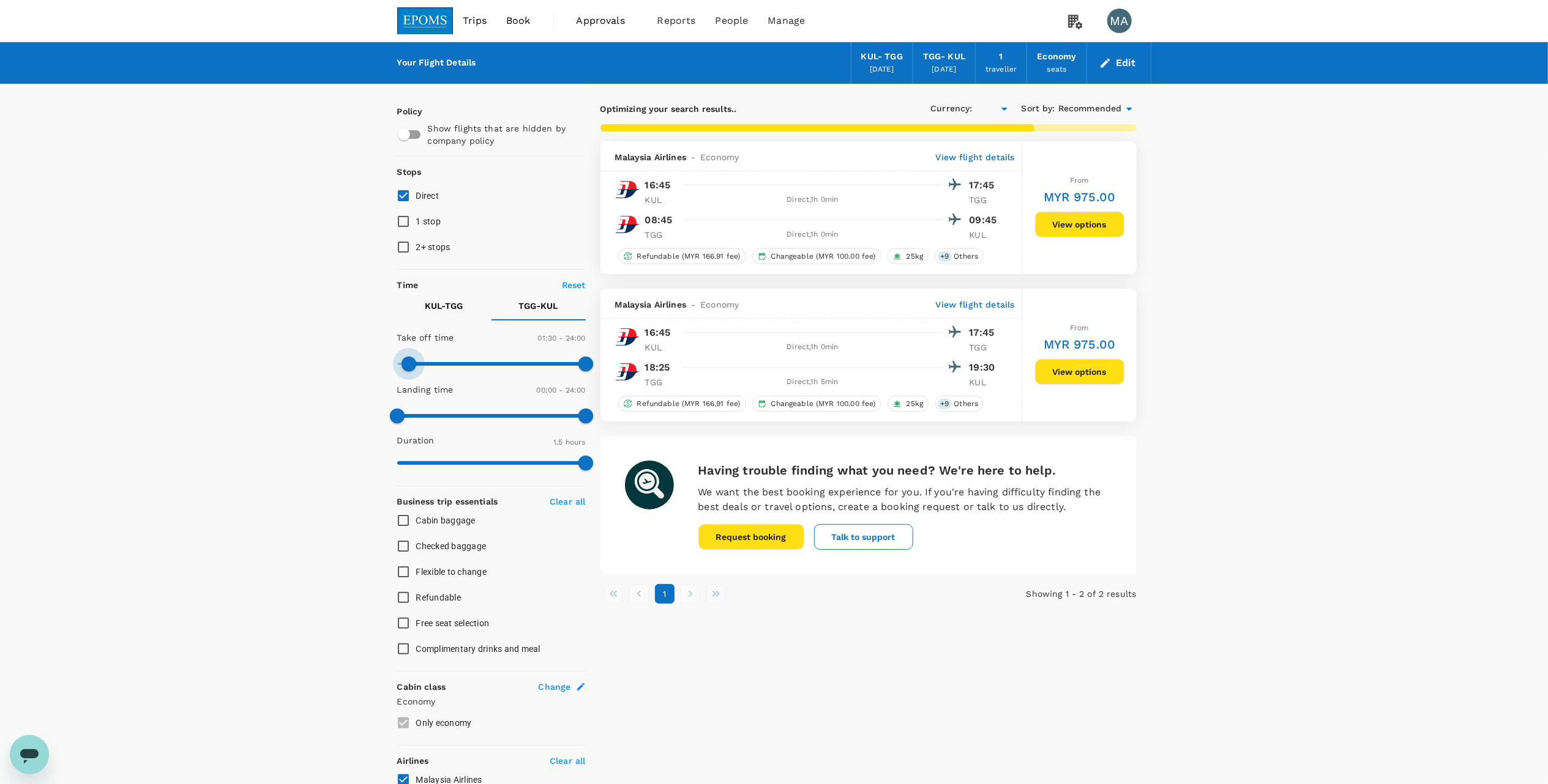
checkbox input "true"
type input "120"
type input "MYR"
type input "900"
drag, startPoint x: 410, startPoint y: 360, endPoint x: 515, endPoint y: 362, distance: 105.0
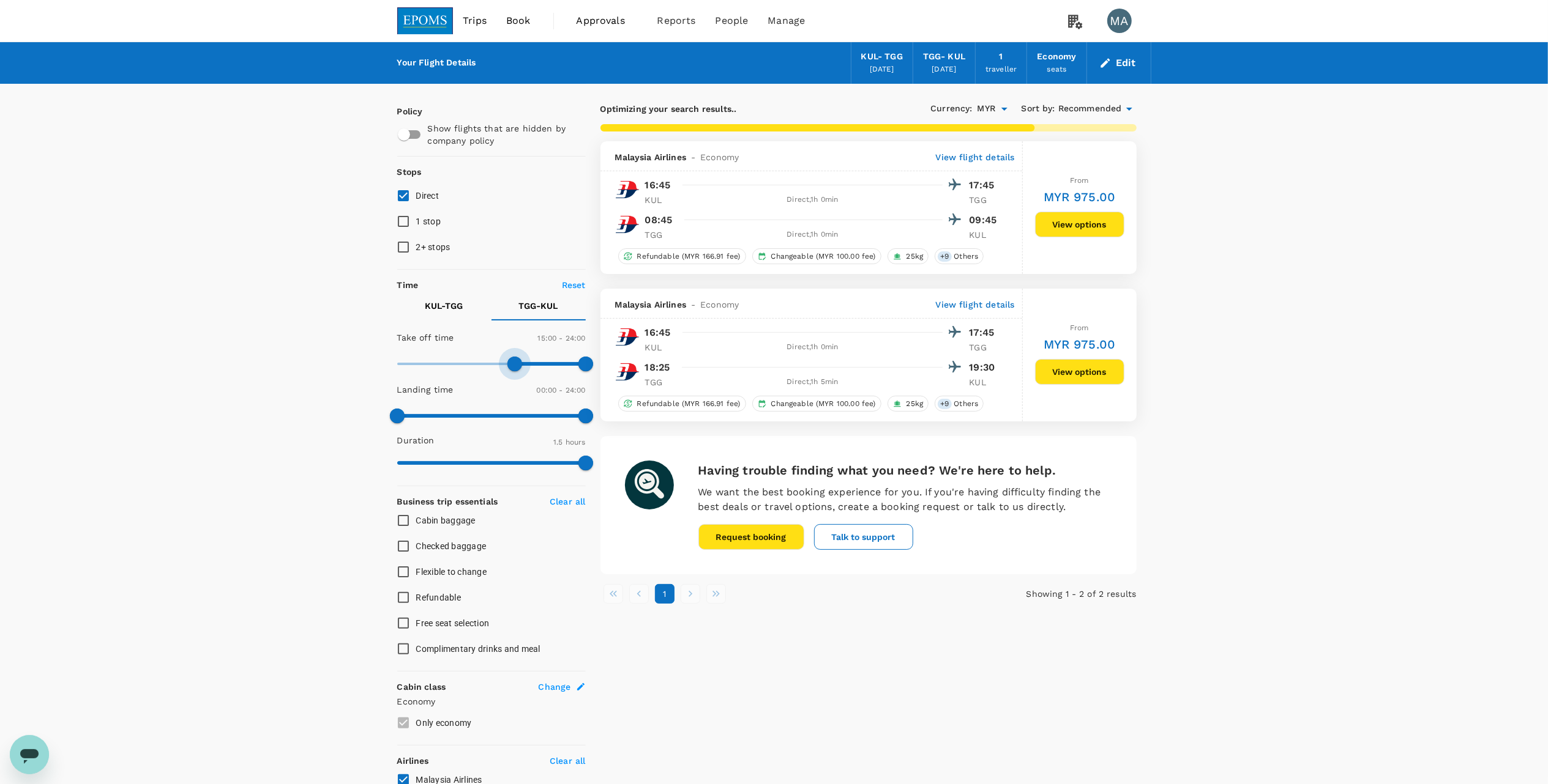
click at [515, 362] on span at bounding box center [515, 364] width 14 height 14
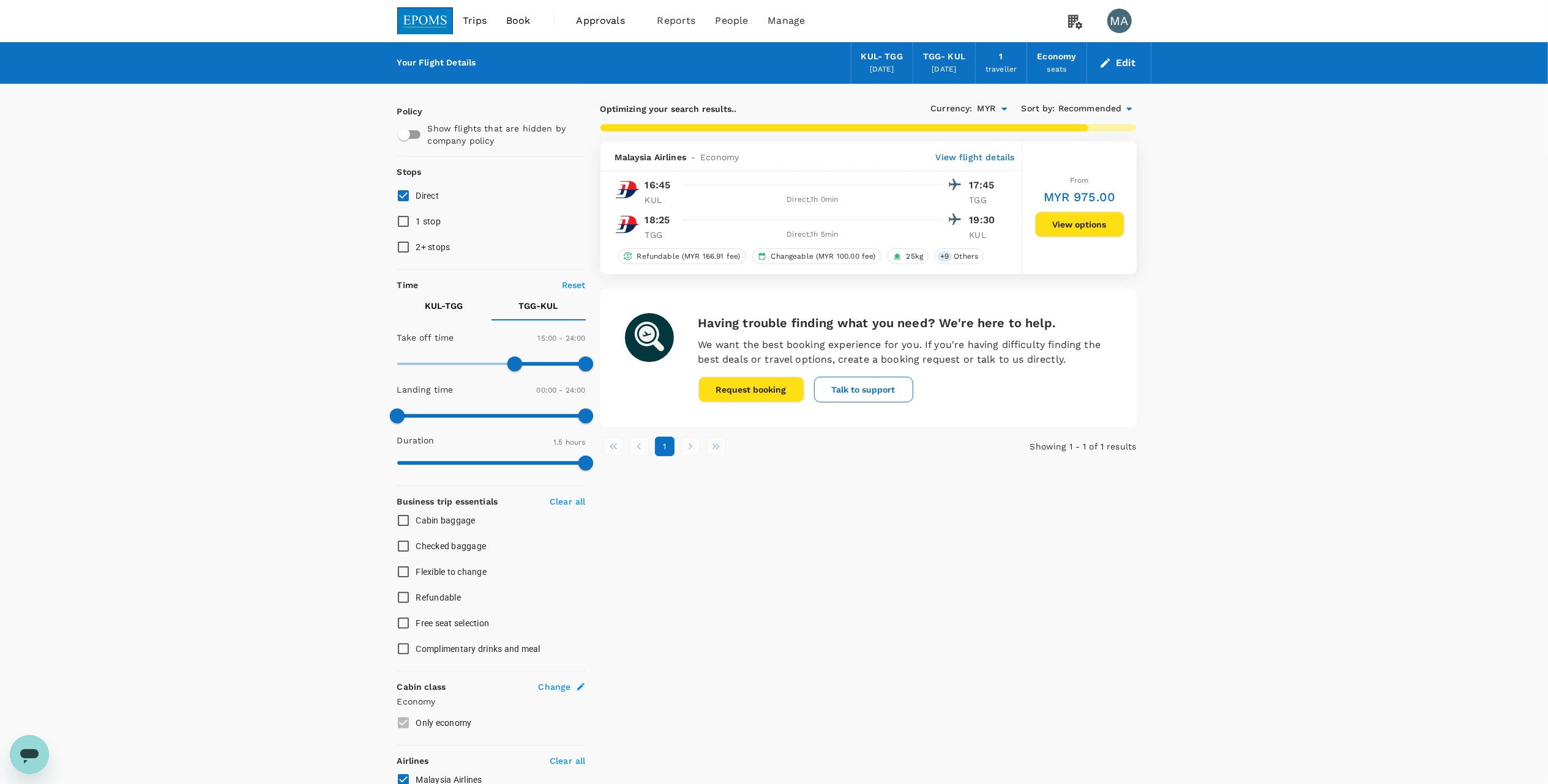
checkbox input "false"
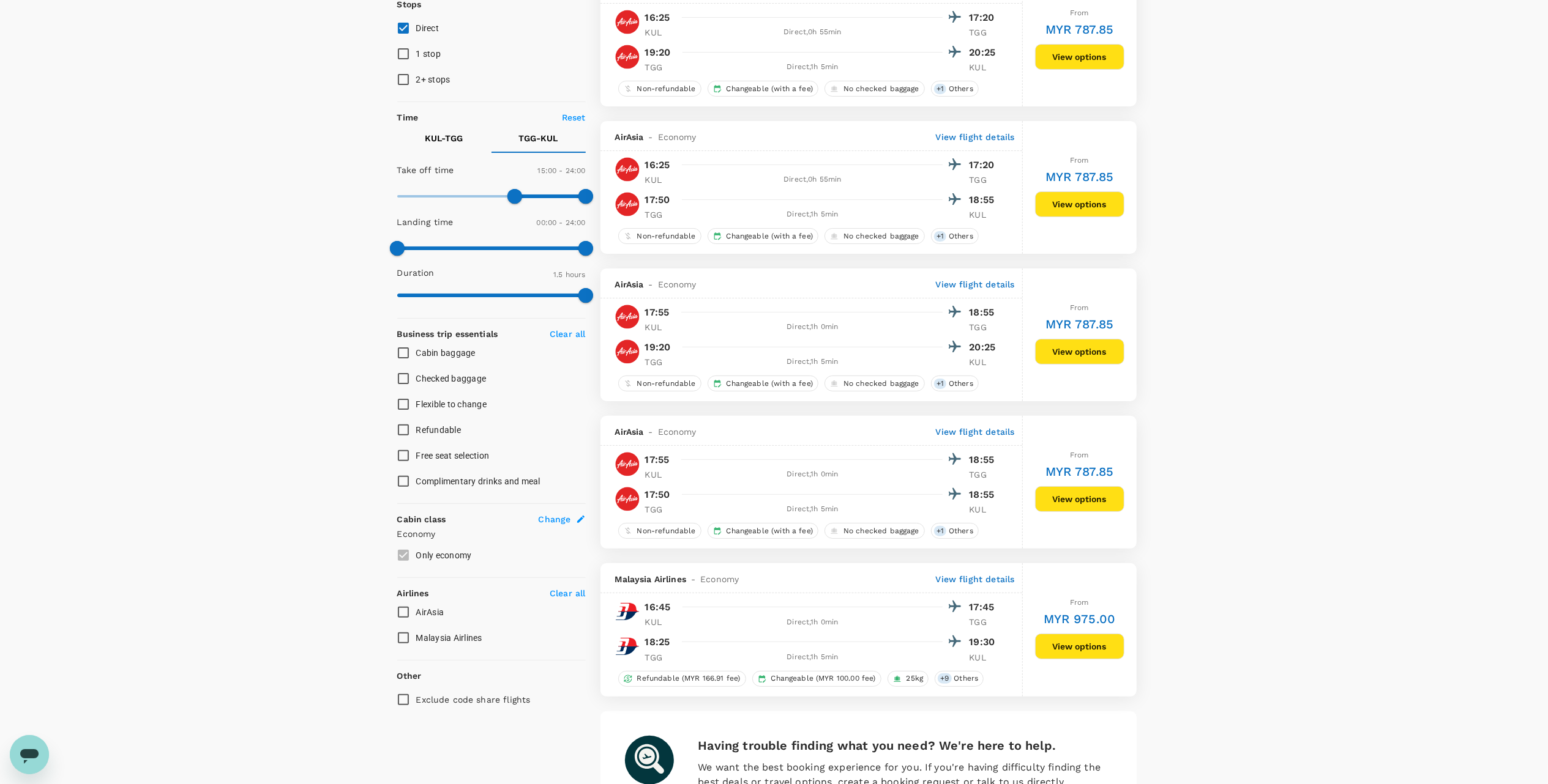
scroll to position [245, 0]
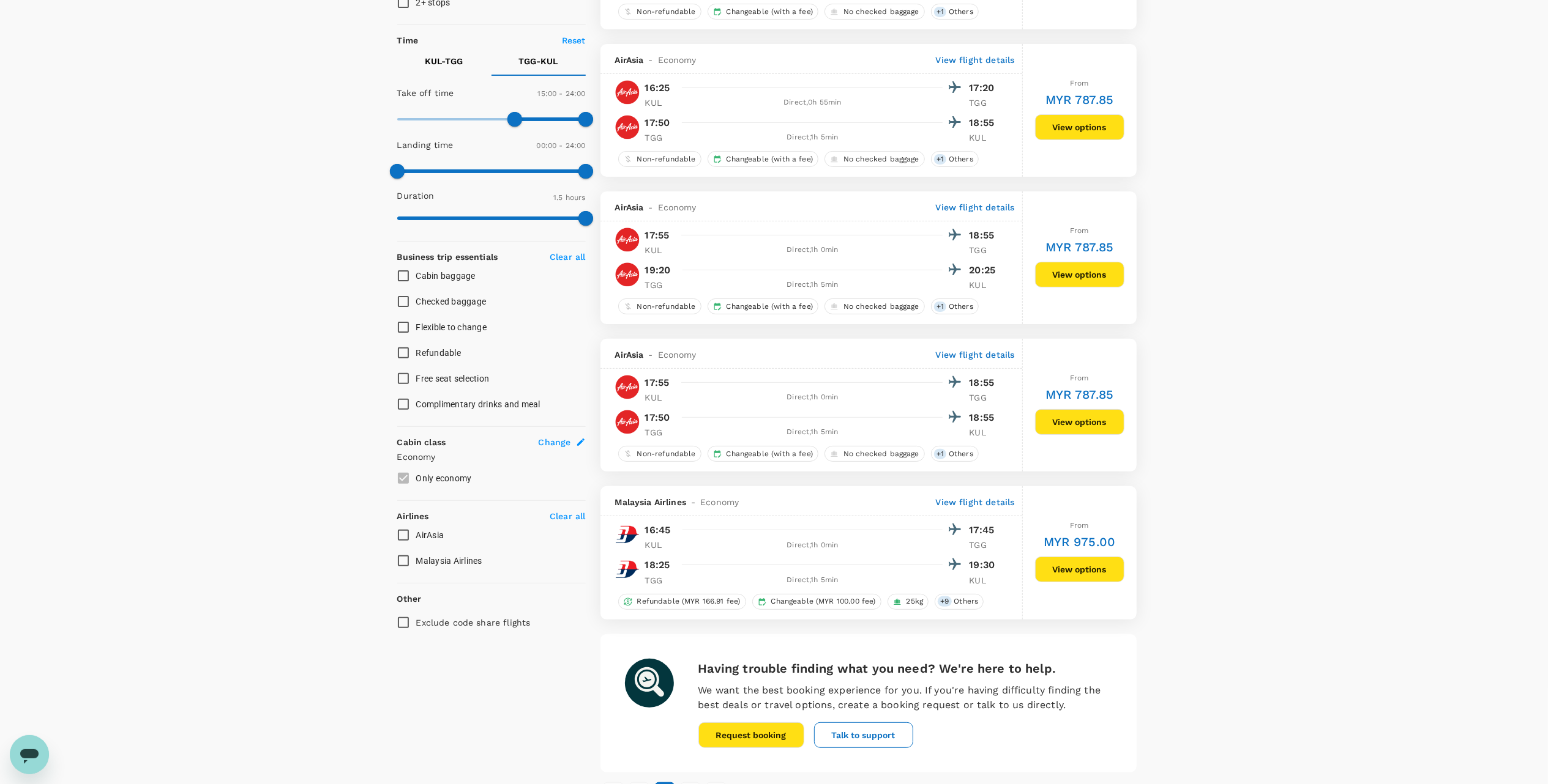
click at [1244, 514] on div "Your Flight Details KUL - TGG [DATE] TGG - KUL [DATE] 1 traveller Economy seats…" at bounding box center [774, 317] width 1548 height 1039
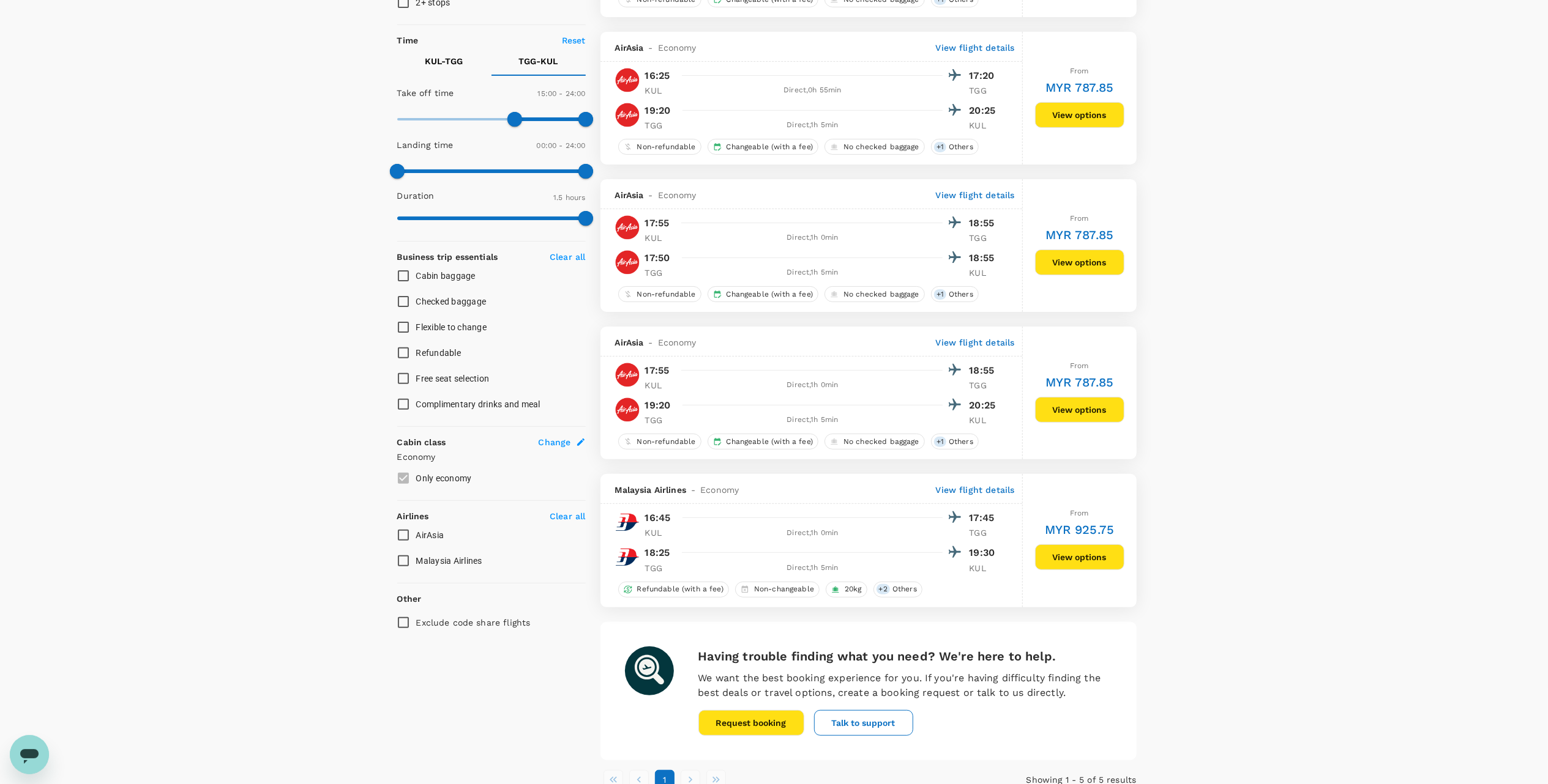
click at [1070, 554] on button "View options" at bounding box center [1080, 557] width 89 height 25
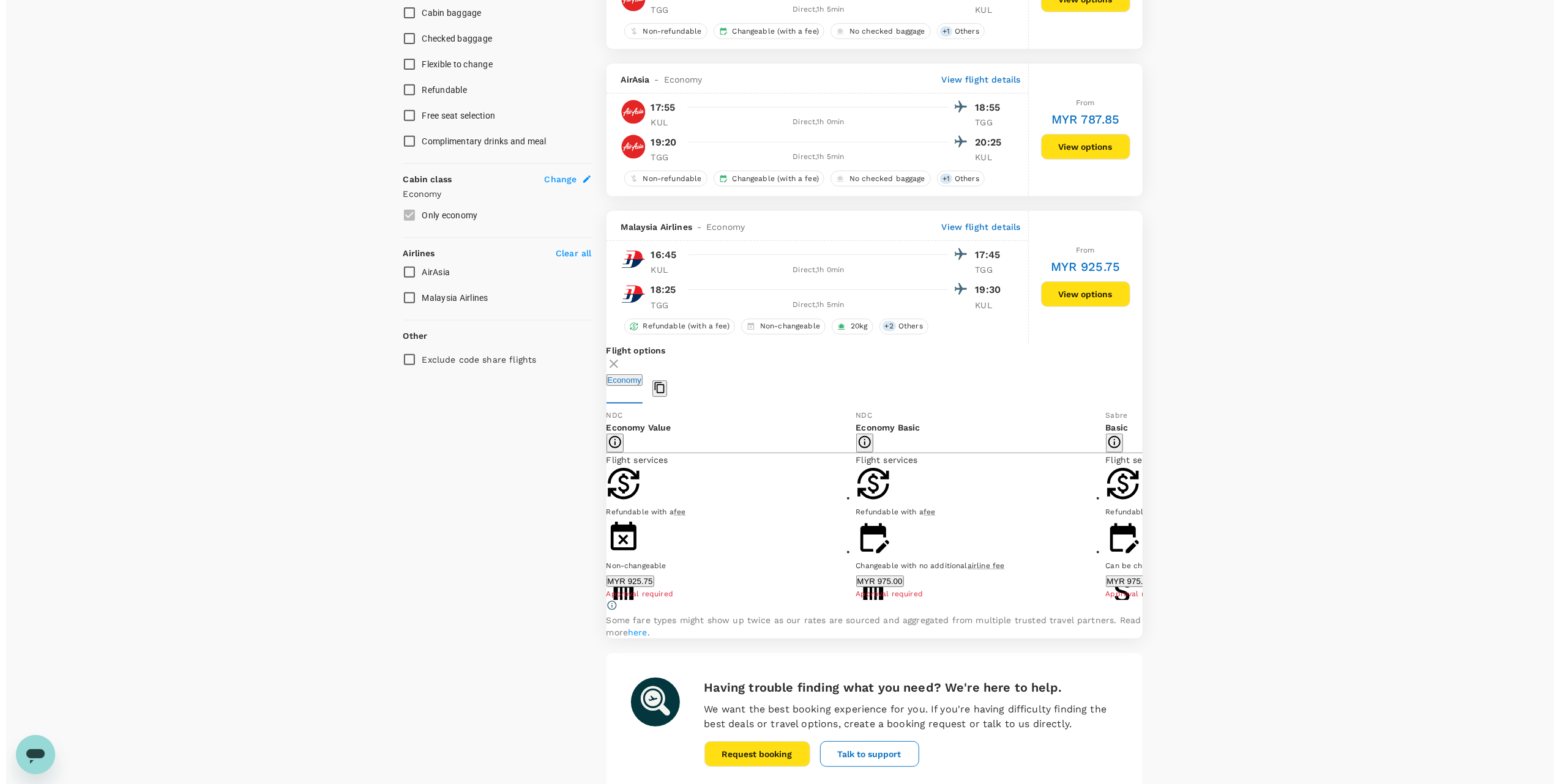
scroll to position [676, 0]
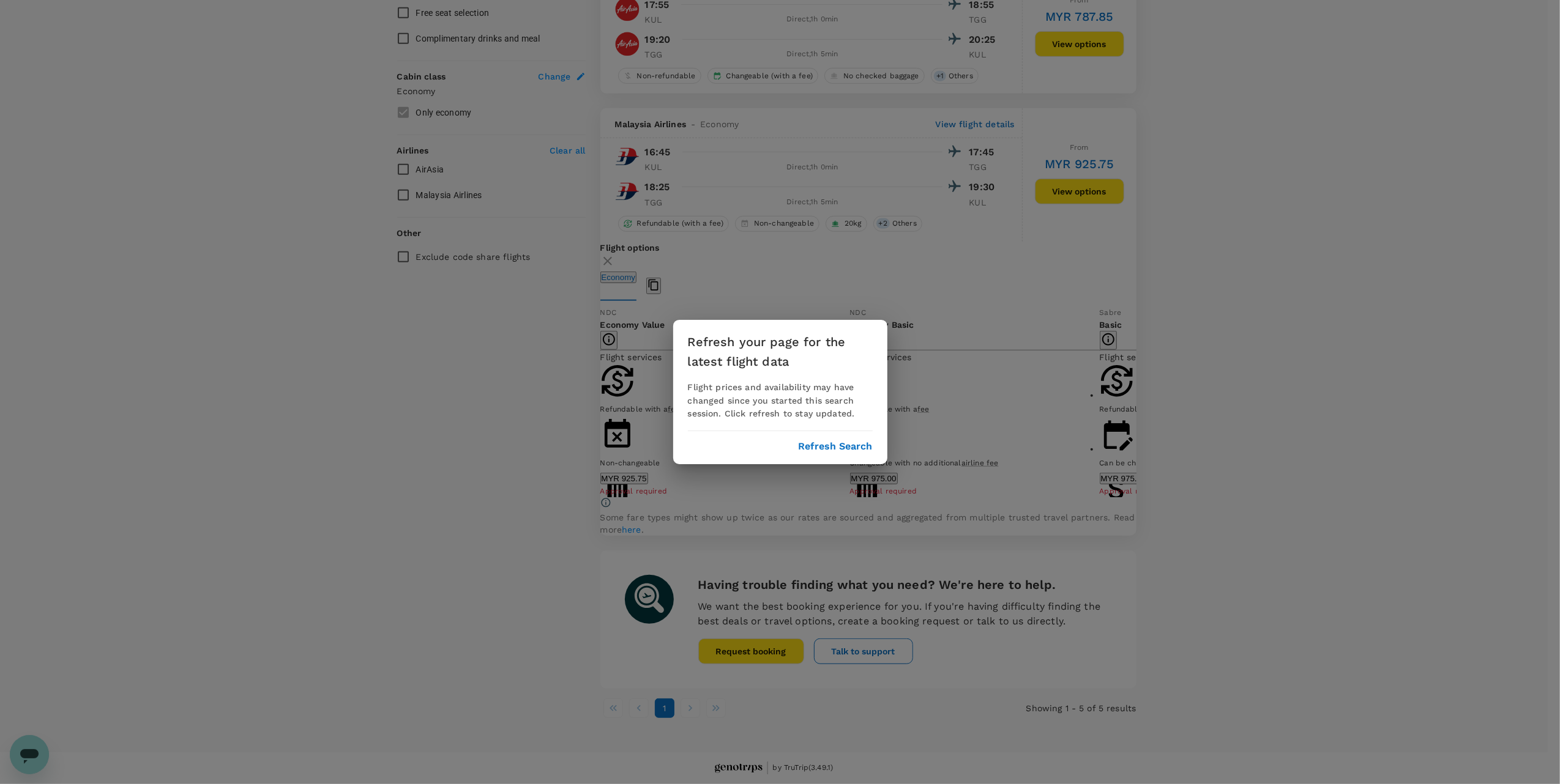
click at [816, 452] on button "Refresh Search" at bounding box center [835, 447] width 74 height 11
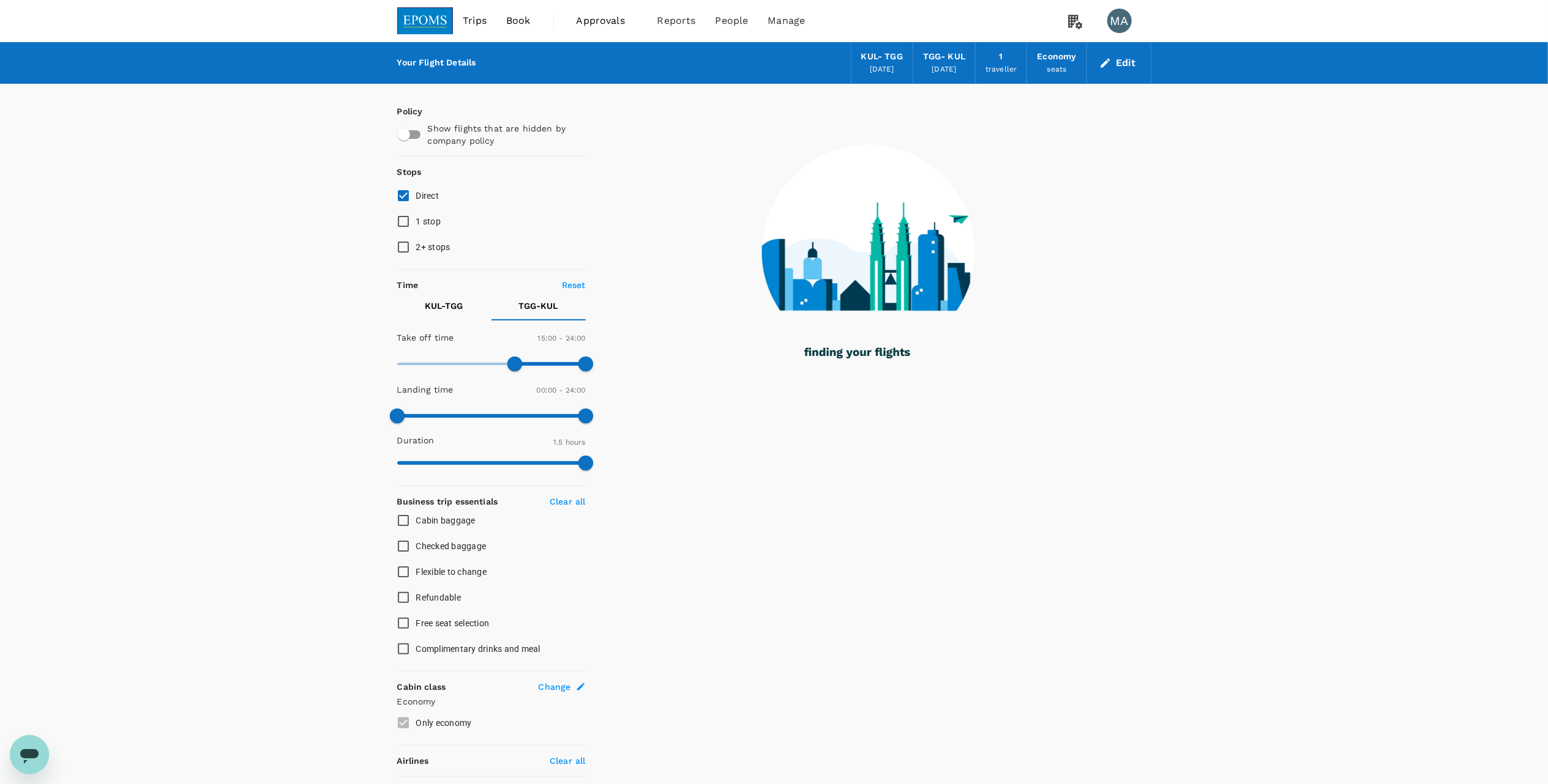
type input "65"
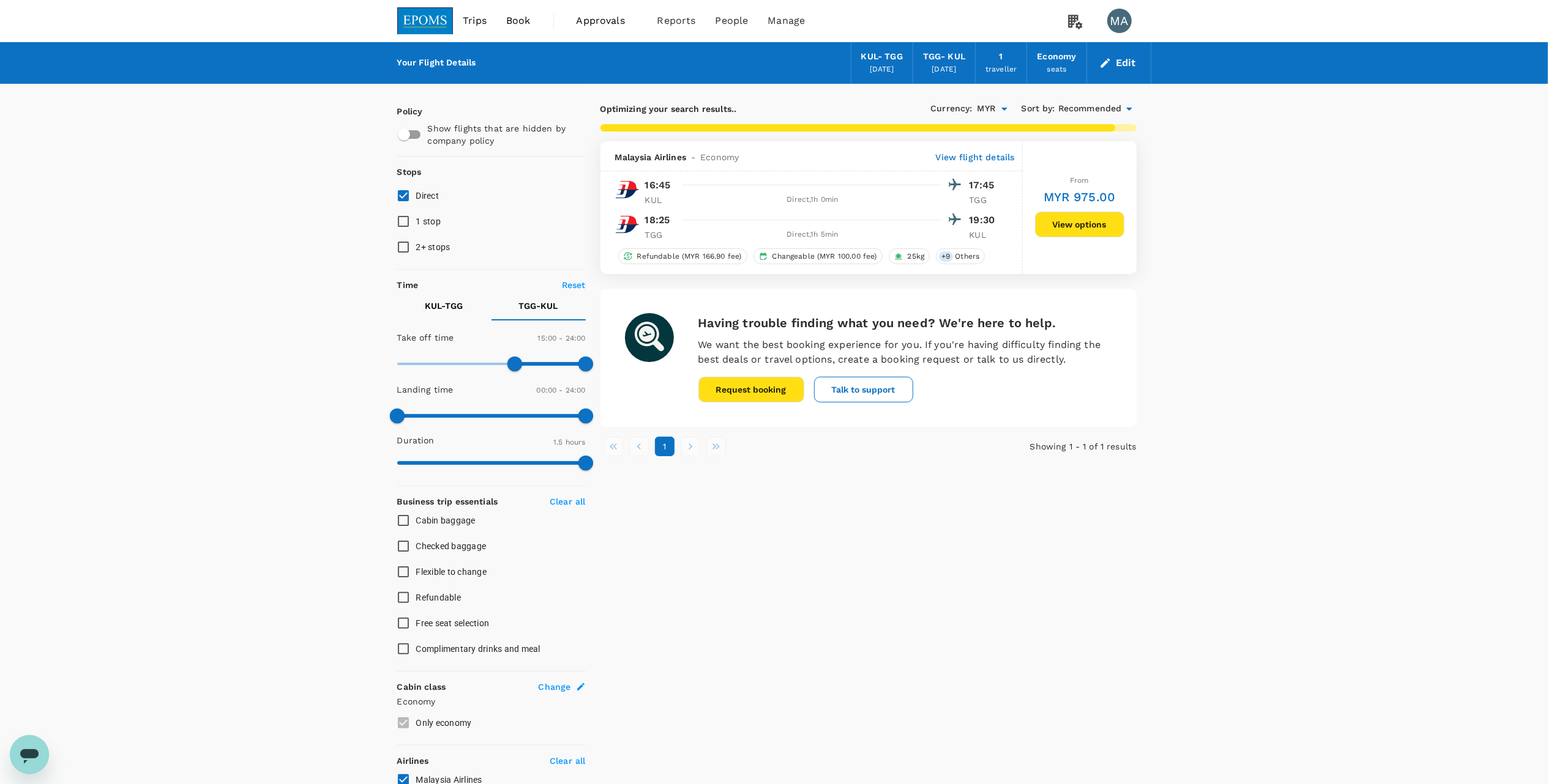
click at [1081, 231] on button "View options" at bounding box center [1080, 224] width 89 height 25
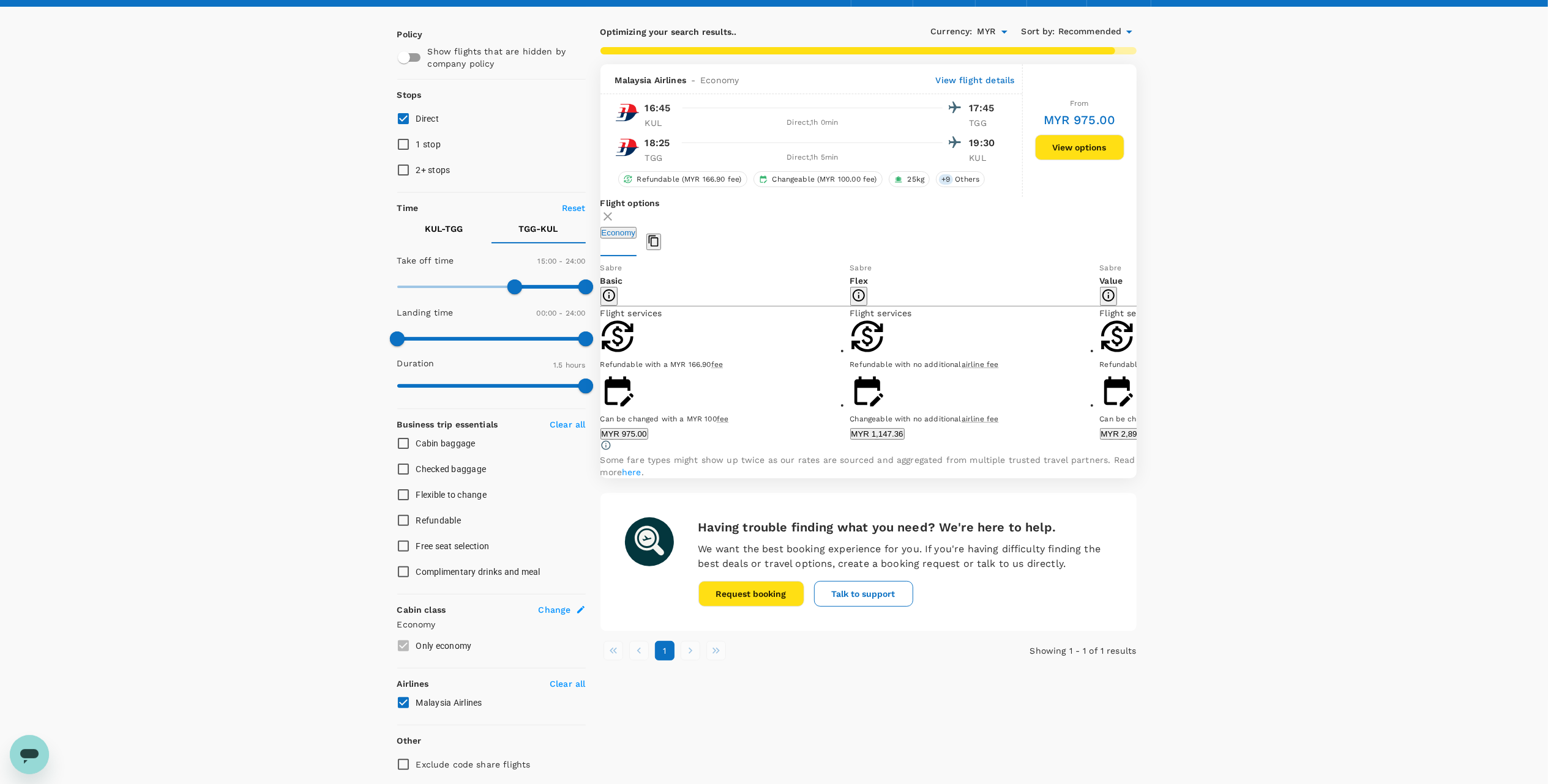
scroll to position [135, 0]
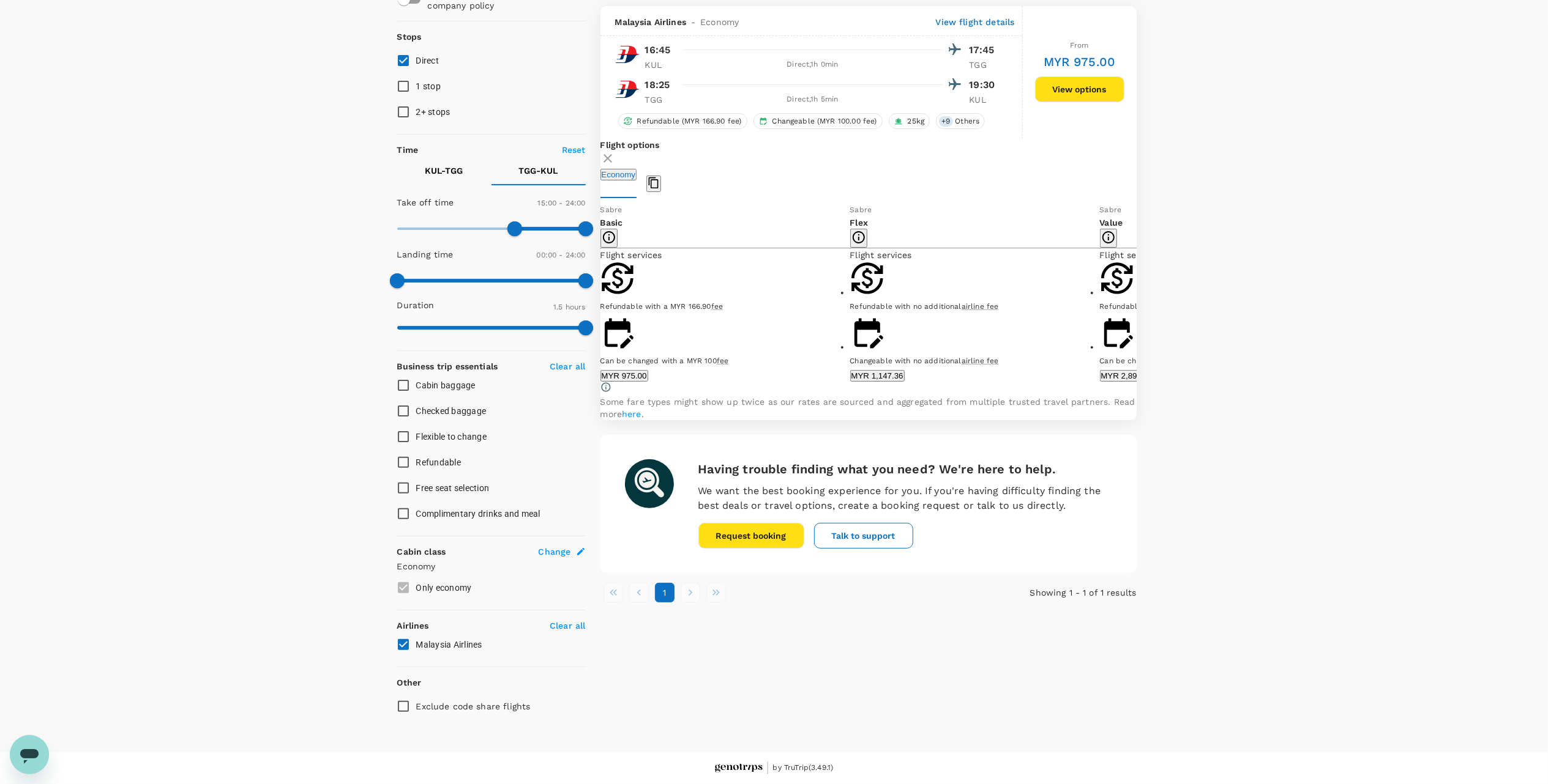
checkbox input "false"
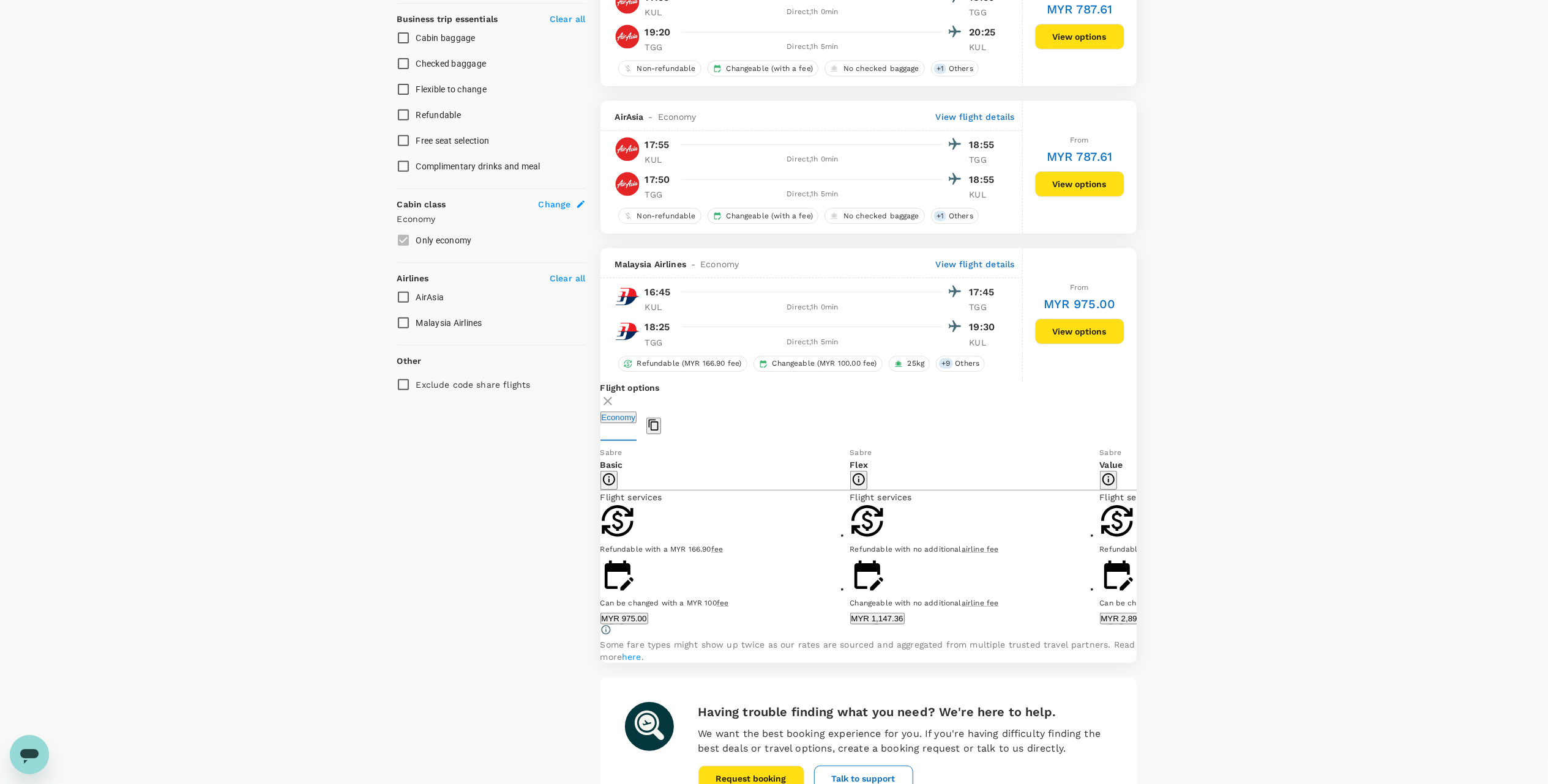
scroll to position [625, 0]
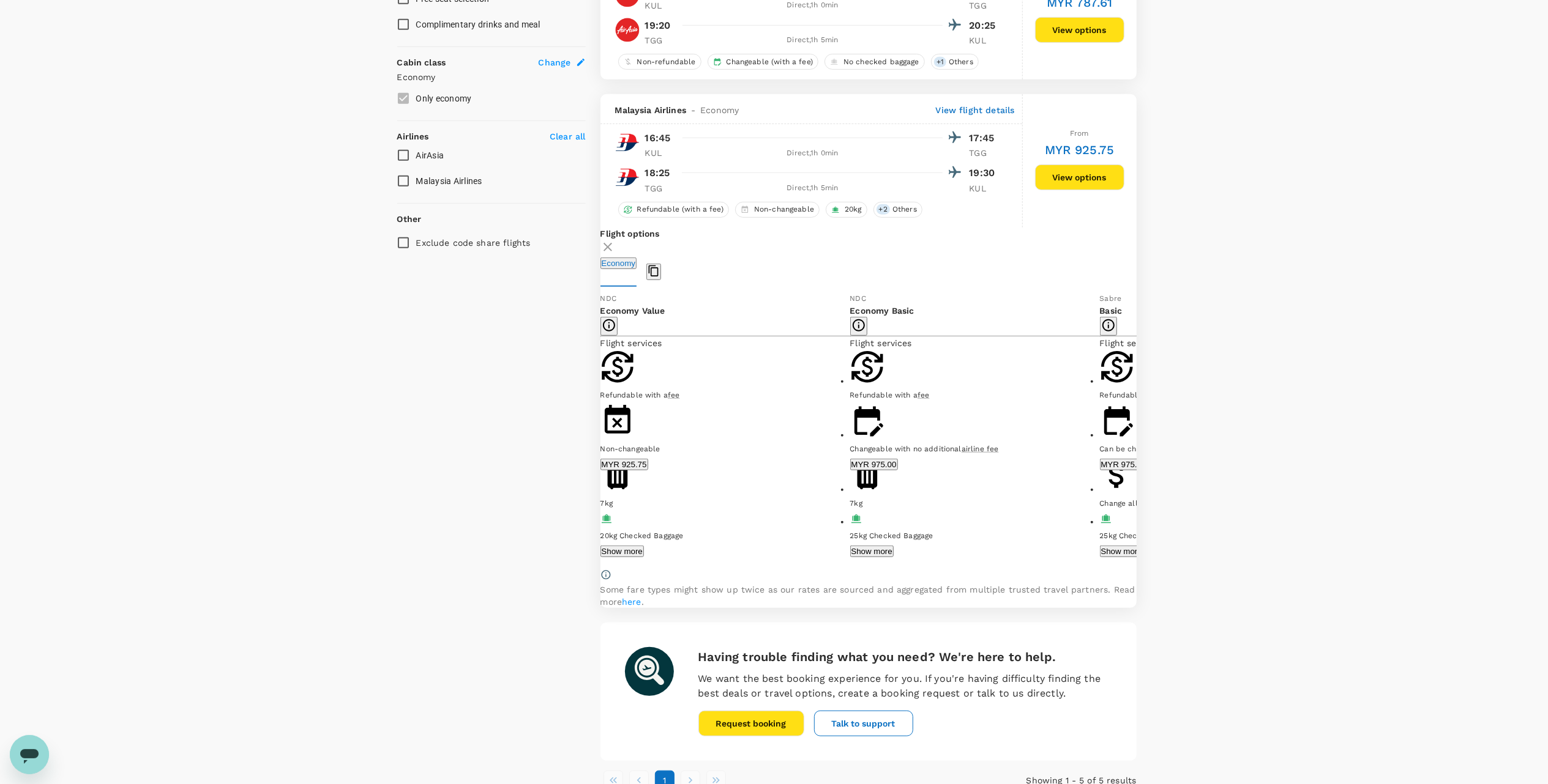
click at [1140, 424] on icon at bounding box center [1146, 430] width 12 height 12
click at [598, 424] on icon at bounding box center [591, 430] width 12 height 12
click at [1120, 409] on div "NDC Economy Value Flight services Refundable with a fee Non-changeable 7kg 20kg…" at bounding box center [868, 431] width 536 height 278
click at [1140, 424] on icon at bounding box center [1146, 430] width 12 height 12
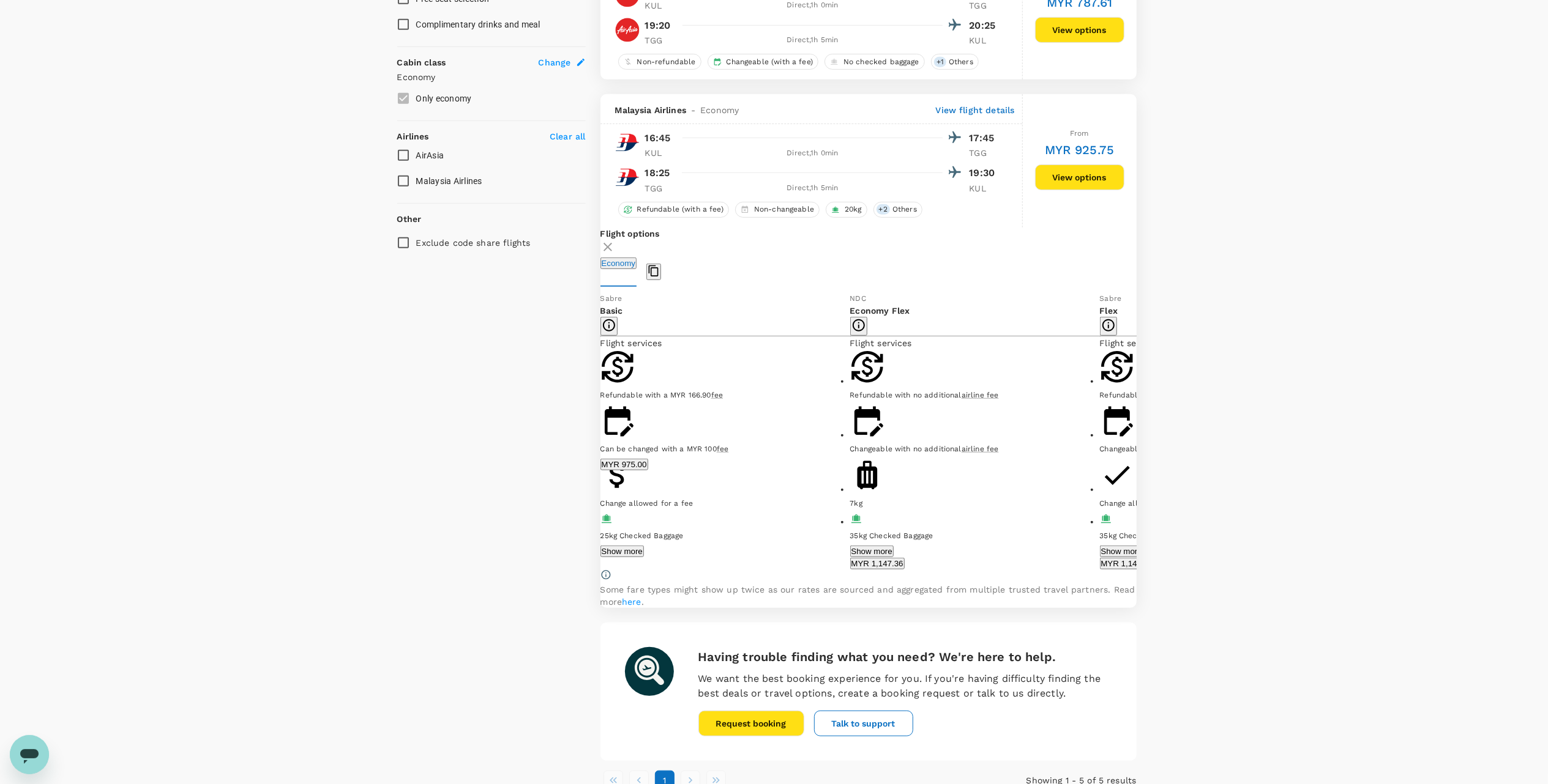
click at [591, 426] on icon at bounding box center [588, 431] width 6 height 10
click at [598, 424] on icon at bounding box center [591, 430] width 12 height 12
click at [1140, 424] on icon at bounding box center [1146, 430] width 12 height 12
click at [649, 471] on button "MYR 975.00" at bounding box center [624, 465] width 48 height 12
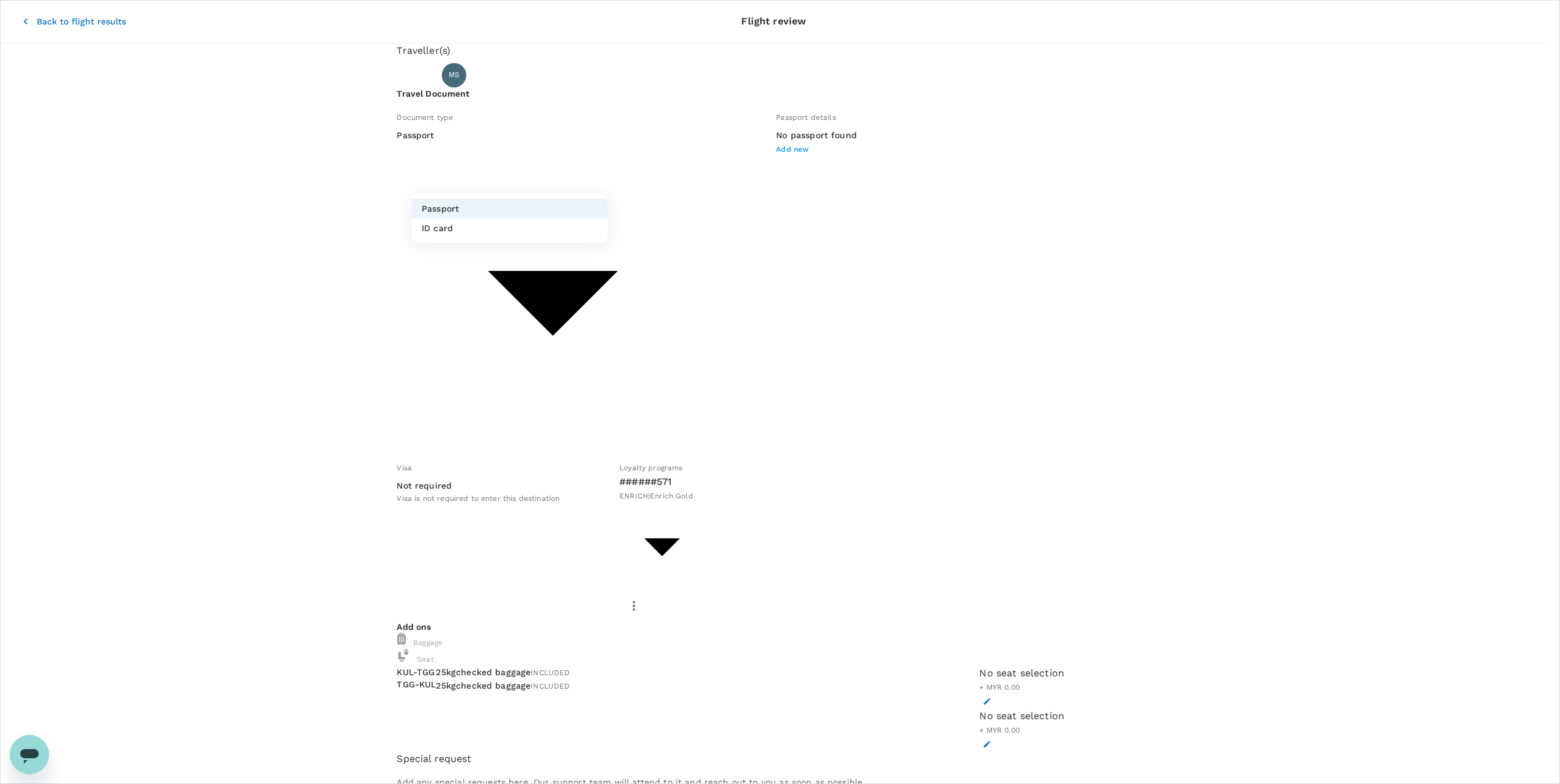
click at [528, 182] on body "Back to flight results Flight review Traveller(s) Traveller 1 : [PERSON_NAME] […" at bounding box center [780, 621] width 1560 height 1242
click at [525, 228] on li "ID card" at bounding box center [510, 228] width 196 height 20
type input "Id card"
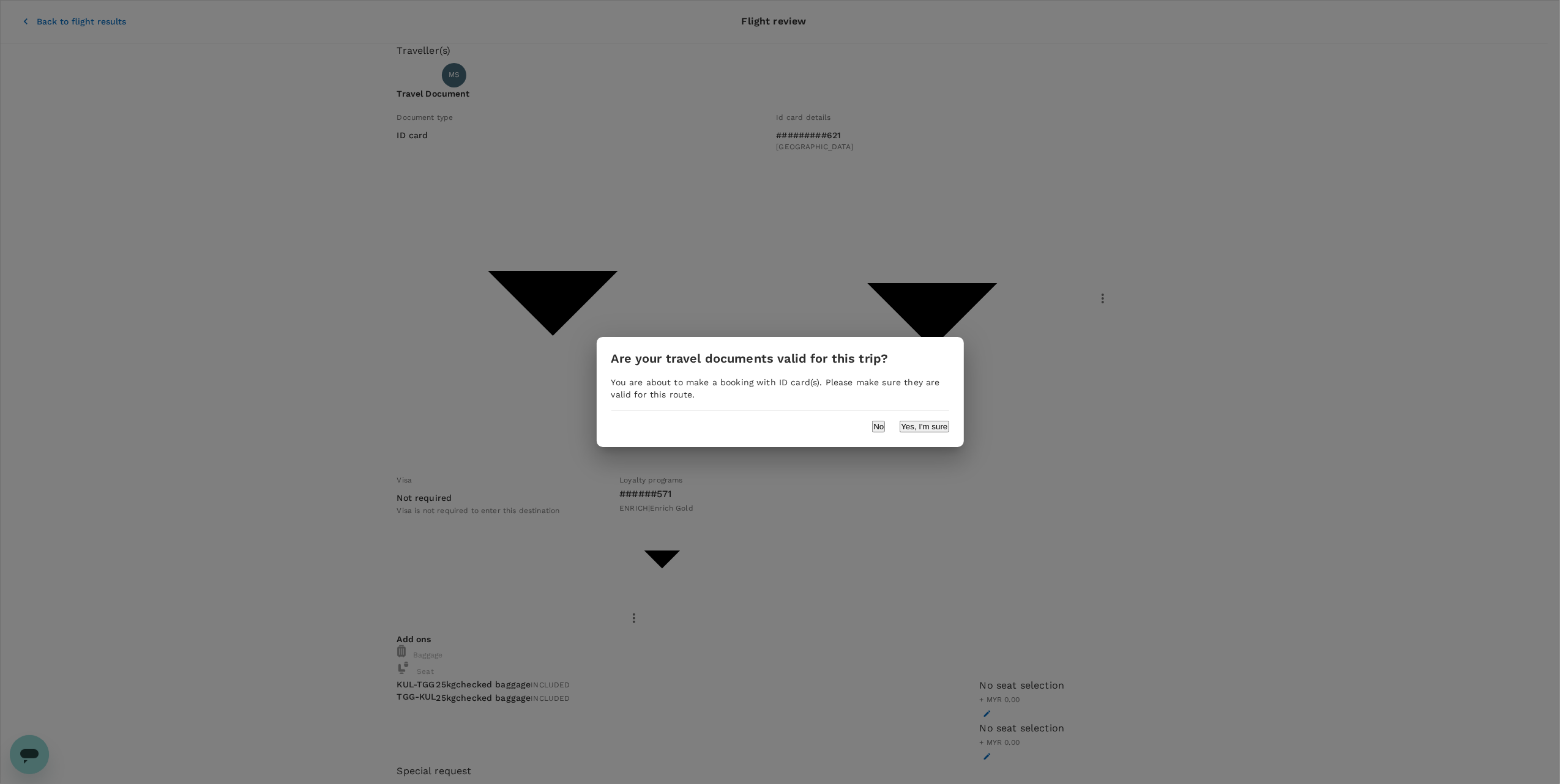
click at [927, 434] on div "Are your travel documents valid for this trip? You are about to make a booking …" at bounding box center [780, 392] width 367 height 110
click at [927, 428] on button "Yes, I'm sure" at bounding box center [924, 427] width 49 height 12
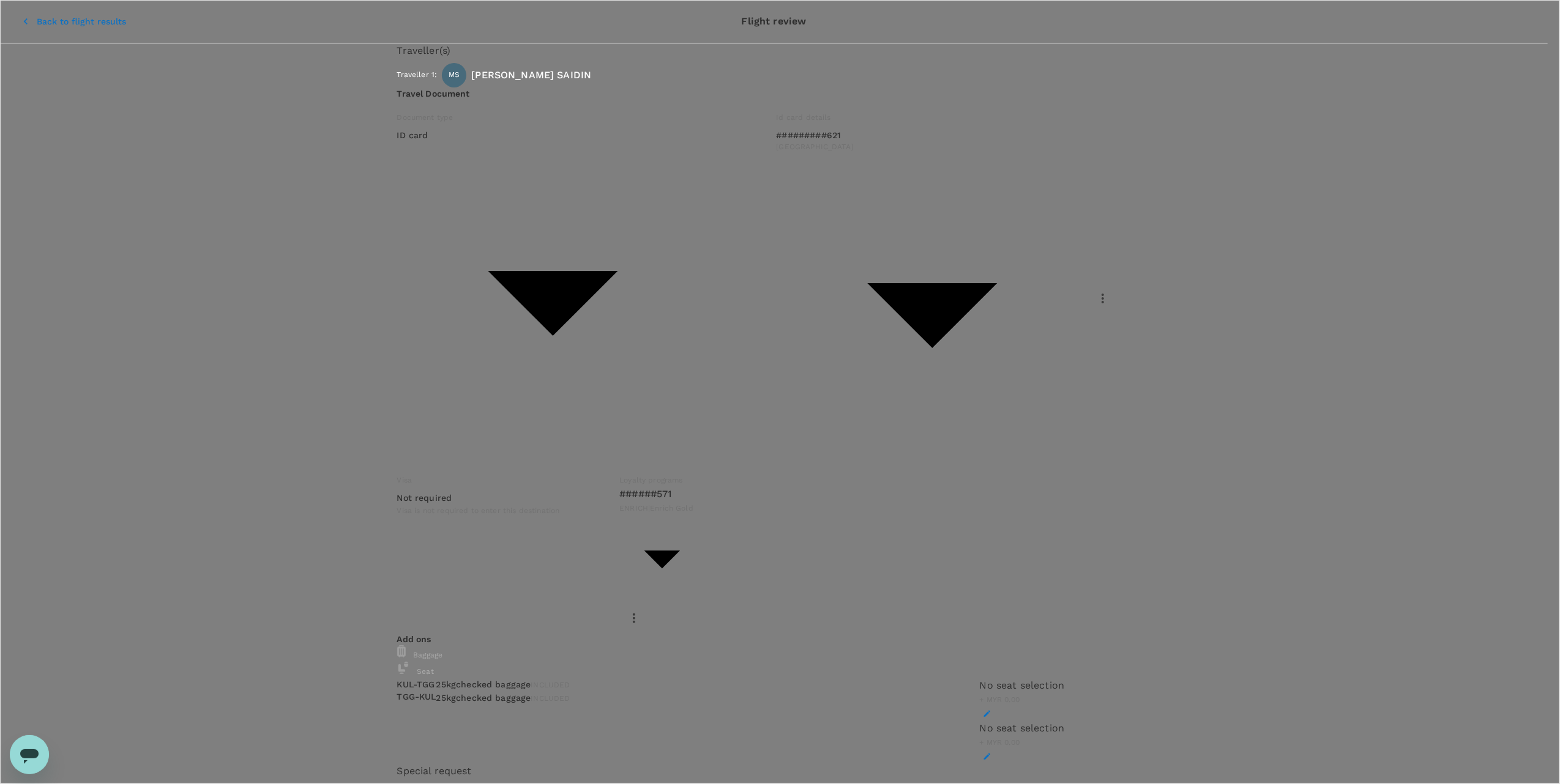
type input "9ea61a02-274a-4f65-9d5b-ca51ac7b2cfc"
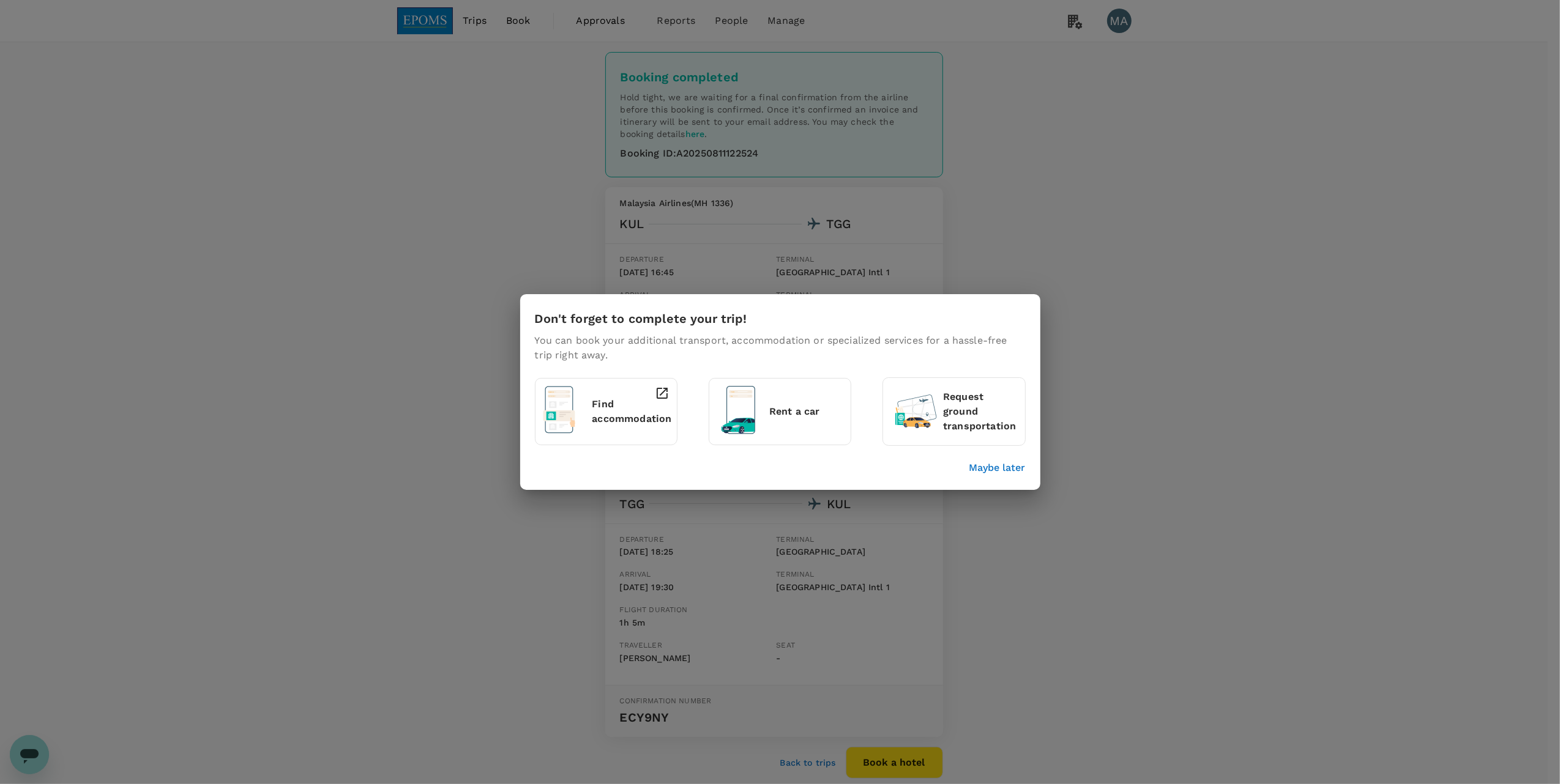
click at [1011, 471] on p "Maybe later" at bounding box center [998, 468] width 56 height 14
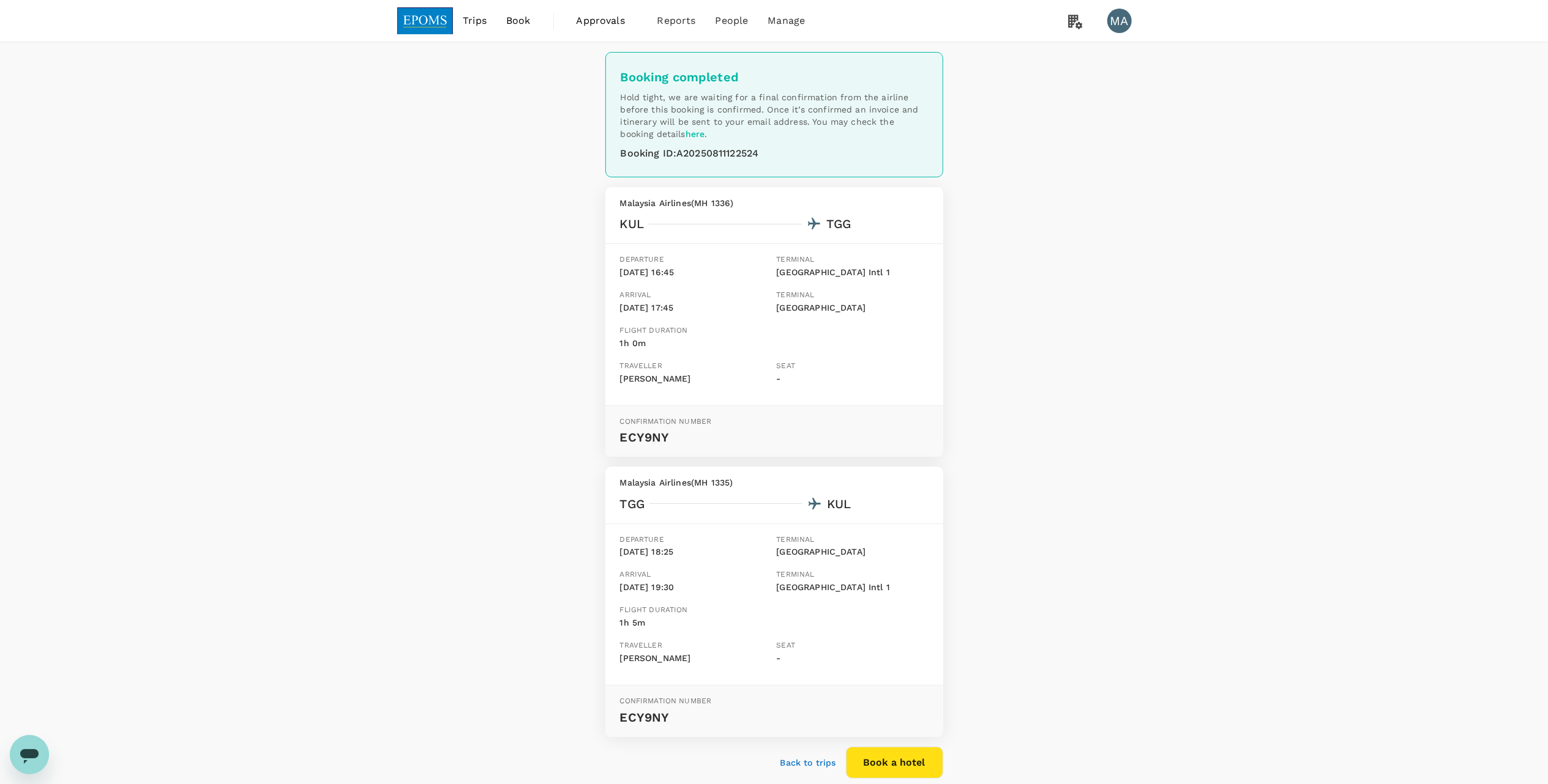
click at [824, 755] on div "Back to trips" at bounding box center [803, 758] width 65 height 22
click at [820, 757] on p "Back to trips" at bounding box center [808, 762] width 56 height 12
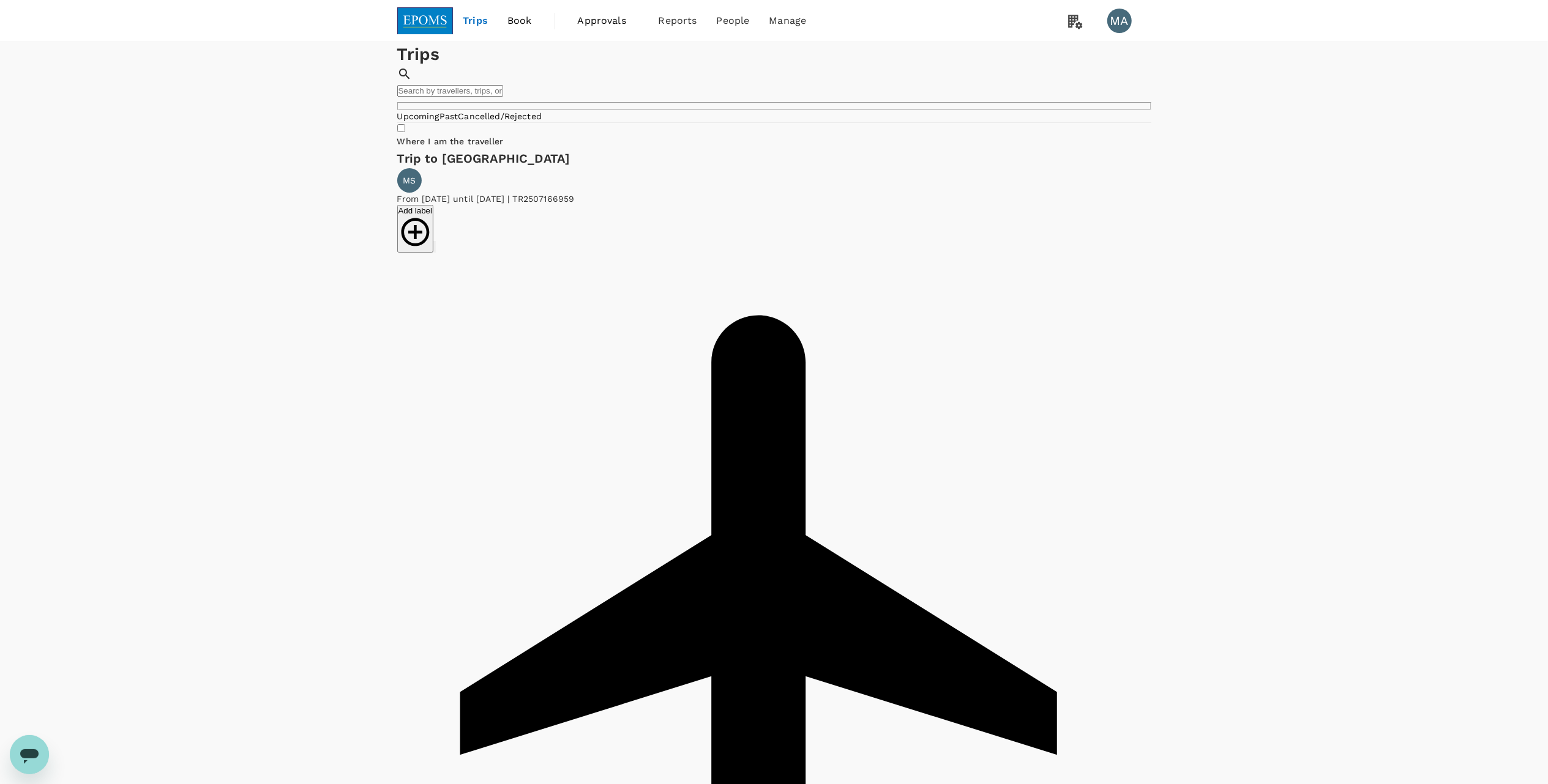
click at [522, 25] on span "Book" at bounding box center [519, 21] width 24 height 14
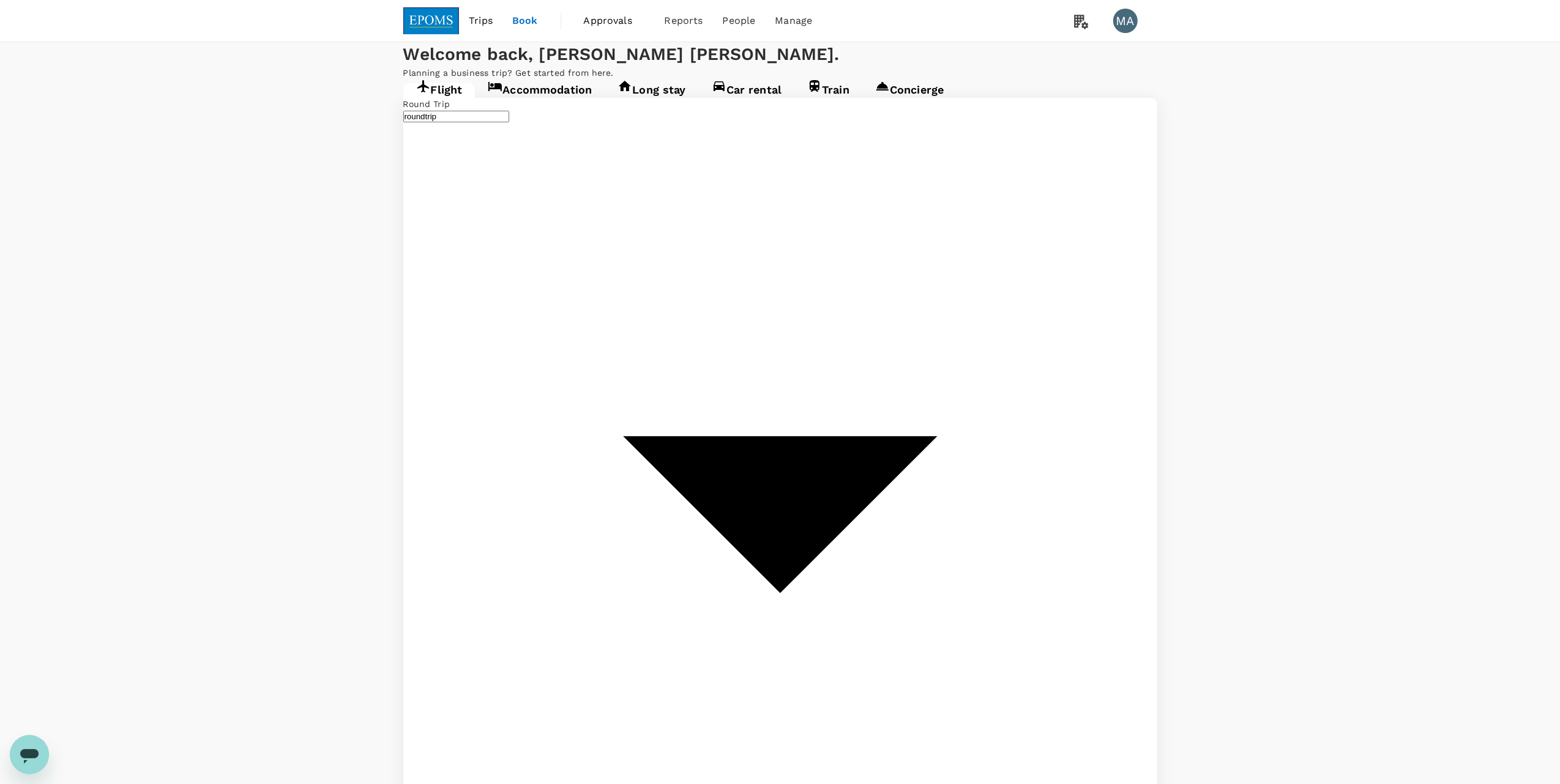
type input "Kuala Lumpur Intl ([GEOGRAPHIC_DATA])"
type input "[GEOGRAPHIC_DATA] (TGG)"
type input "Kuala Lumpur Intl ([GEOGRAPHIC_DATA])"
type input "[GEOGRAPHIC_DATA] (TGG)"
type input "Kuala Lumpur Intl ([GEOGRAPHIC_DATA])"
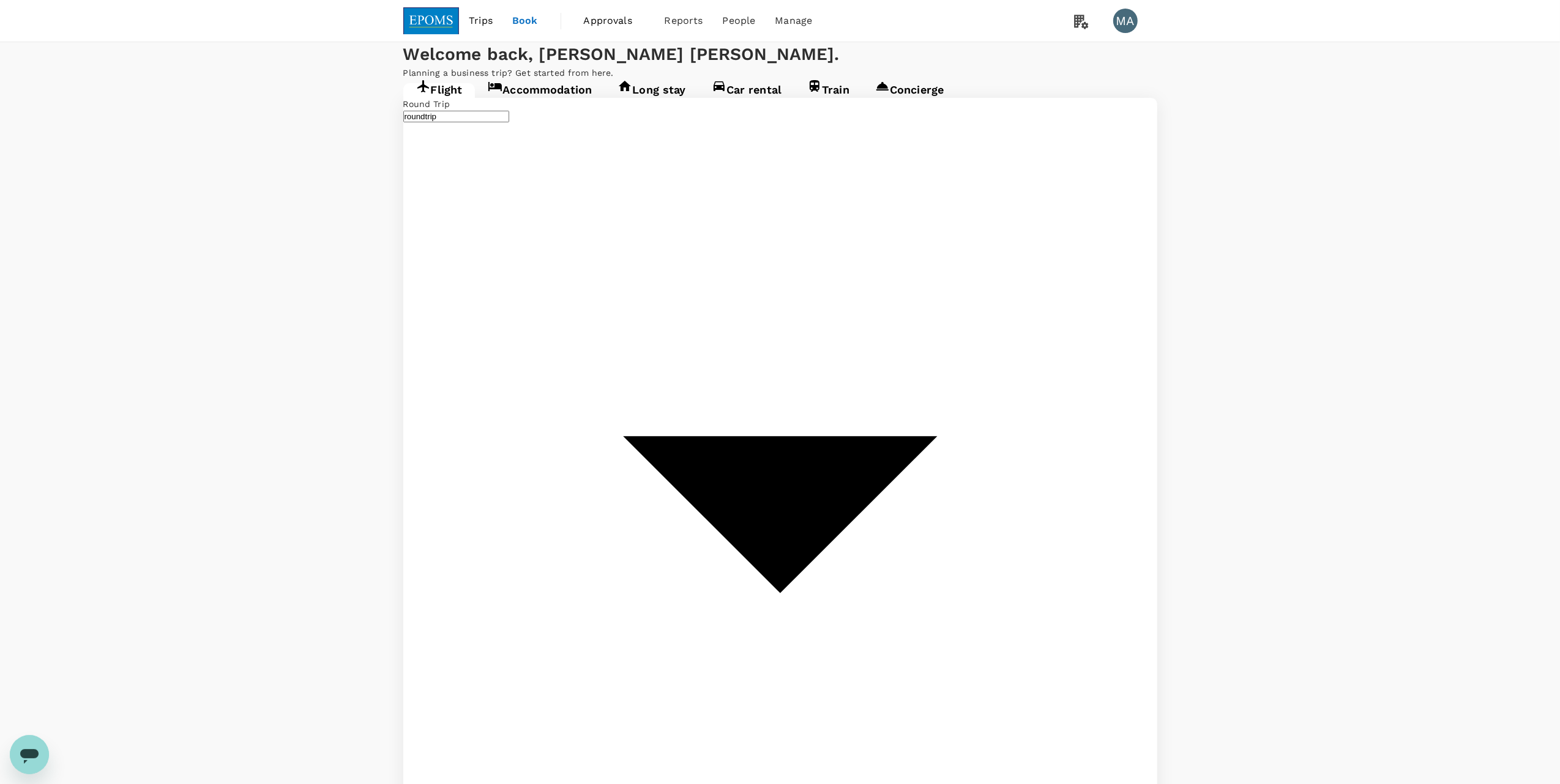
type input "[GEOGRAPHIC_DATA] (TGG)"
